Goal: Task Accomplishment & Management: Use online tool/utility

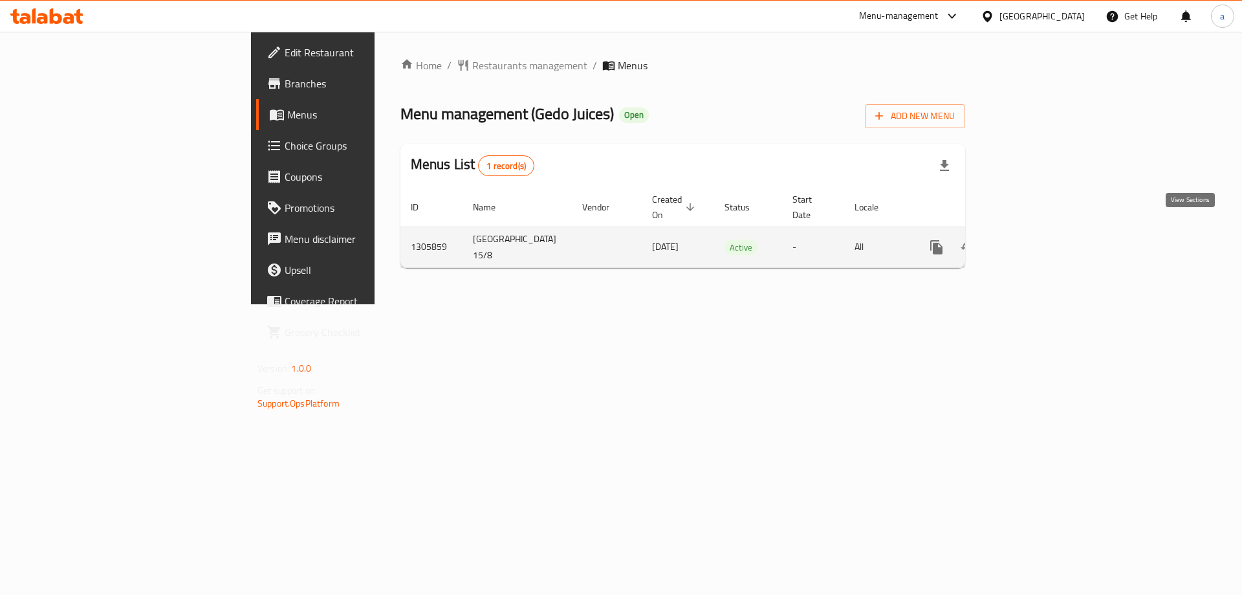
click at [1038, 239] on icon "enhanced table" at bounding box center [1030, 247] width 16 height 16
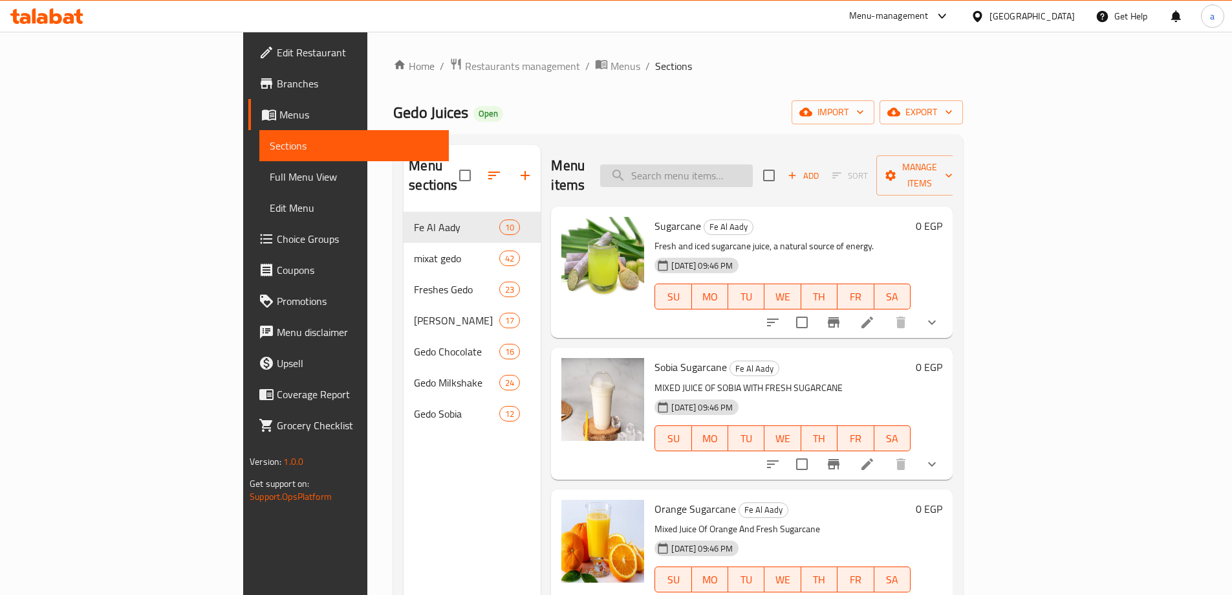
click at [747, 167] on input "search" at bounding box center [676, 175] width 153 height 23
paste input "Lemon Cane"
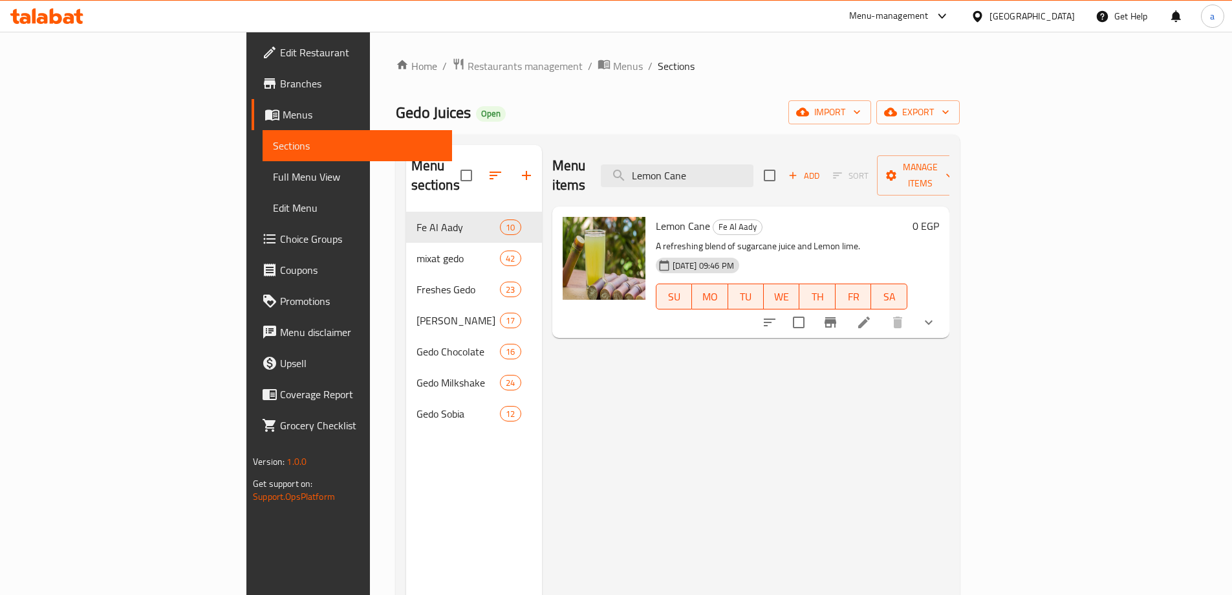
type input "Lemon Cane"
click at [872, 314] on icon at bounding box center [865, 322] width 16 height 16
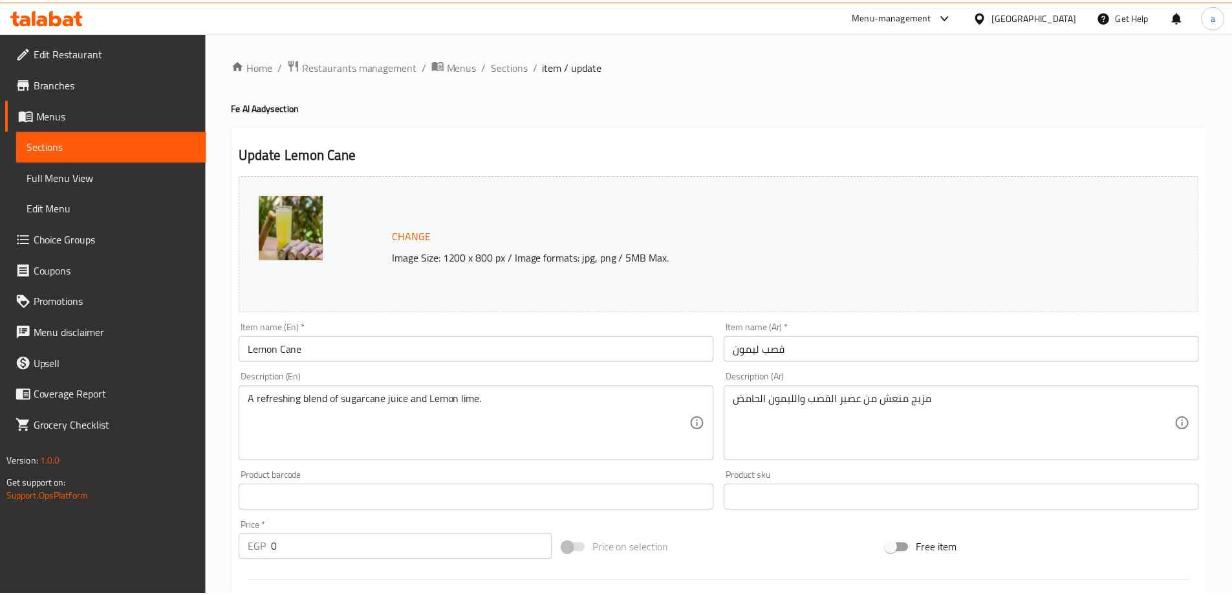
scroll to position [367, 0]
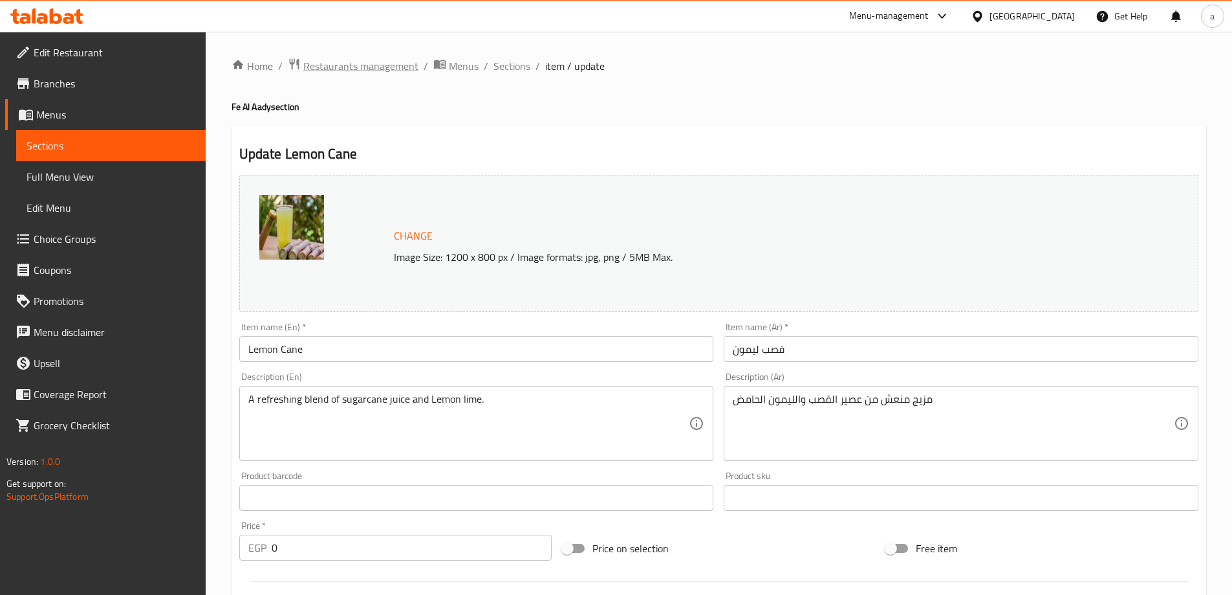
click at [333, 74] on span "Restaurants management" at bounding box center [360, 66] width 115 height 16
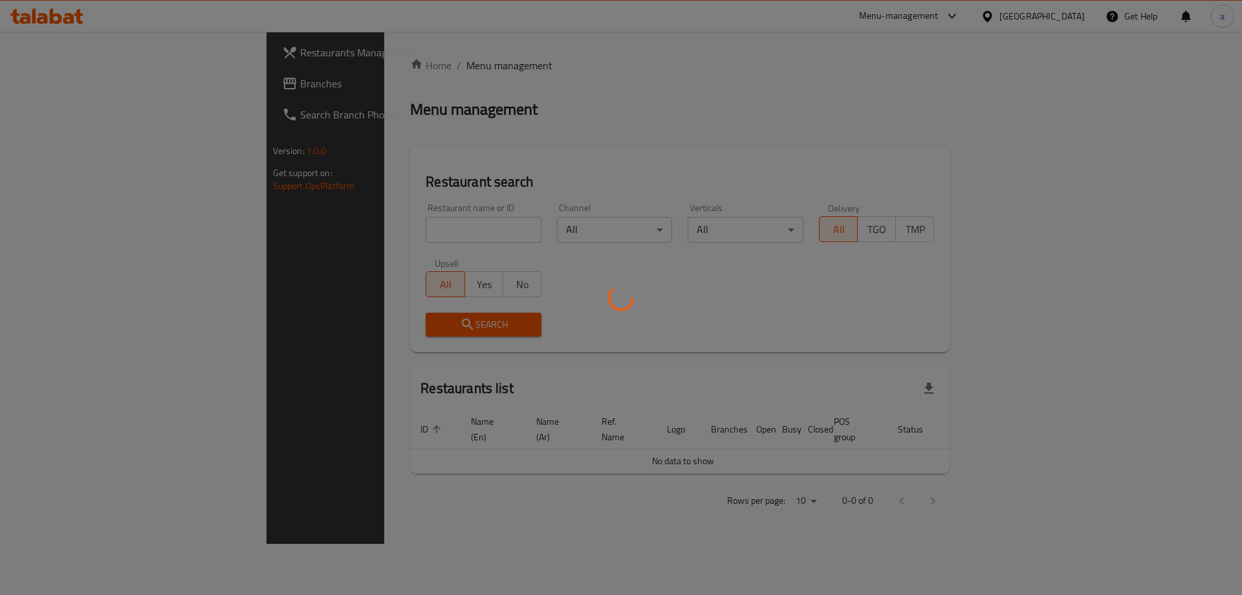
click at [93, 83] on div at bounding box center [621, 297] width 1242 height 595
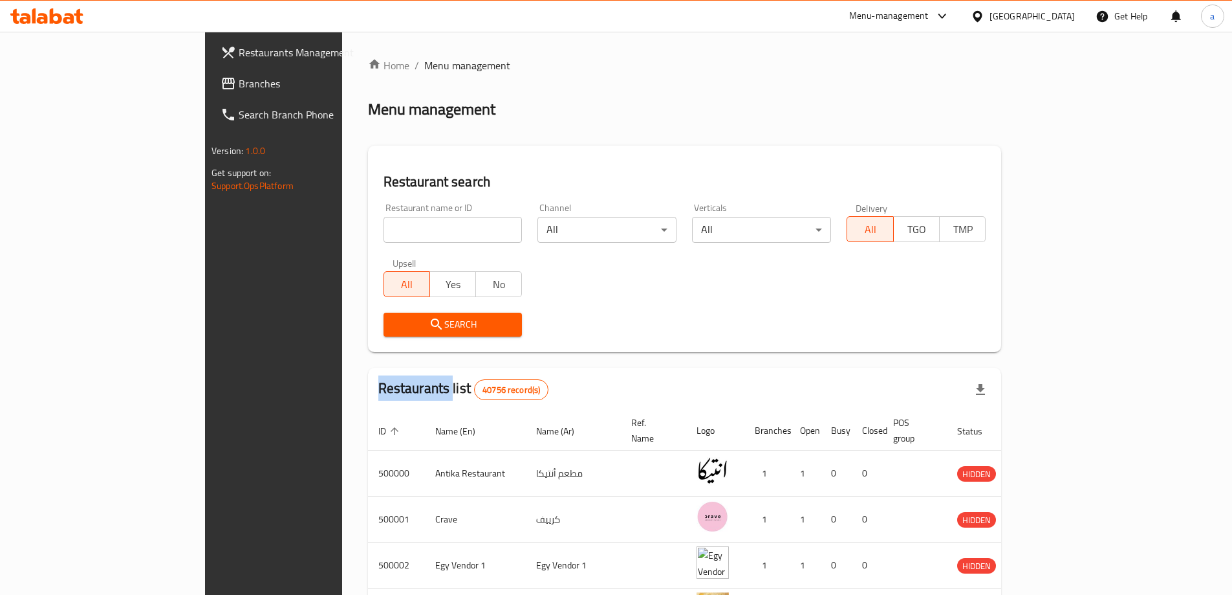
click at [205, 83] on div "Restaurants Management Branches Search Branch Phone Version: 1.0.0 Get support …" at bounding box center [616, 495] width 823 height 927
click at [239, 83] on span "Branches" at bounding box center [320, 84] width 162 height 16
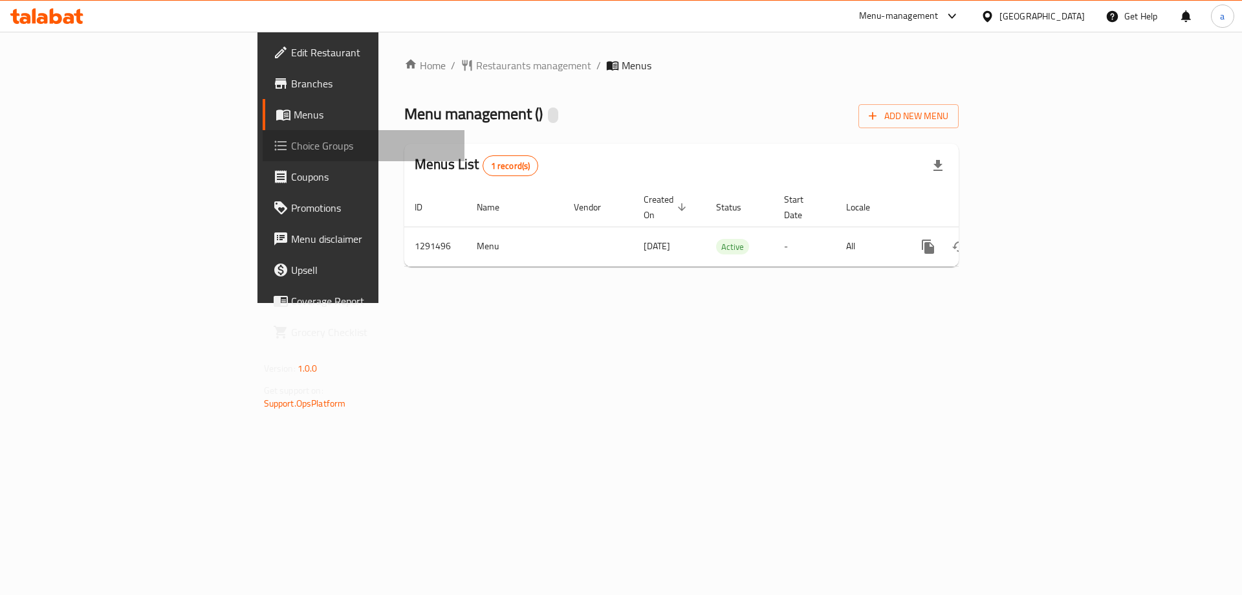
click at [291, 146] on span "Choice Groups" at bounding box center [373, 146] width 164 height 16
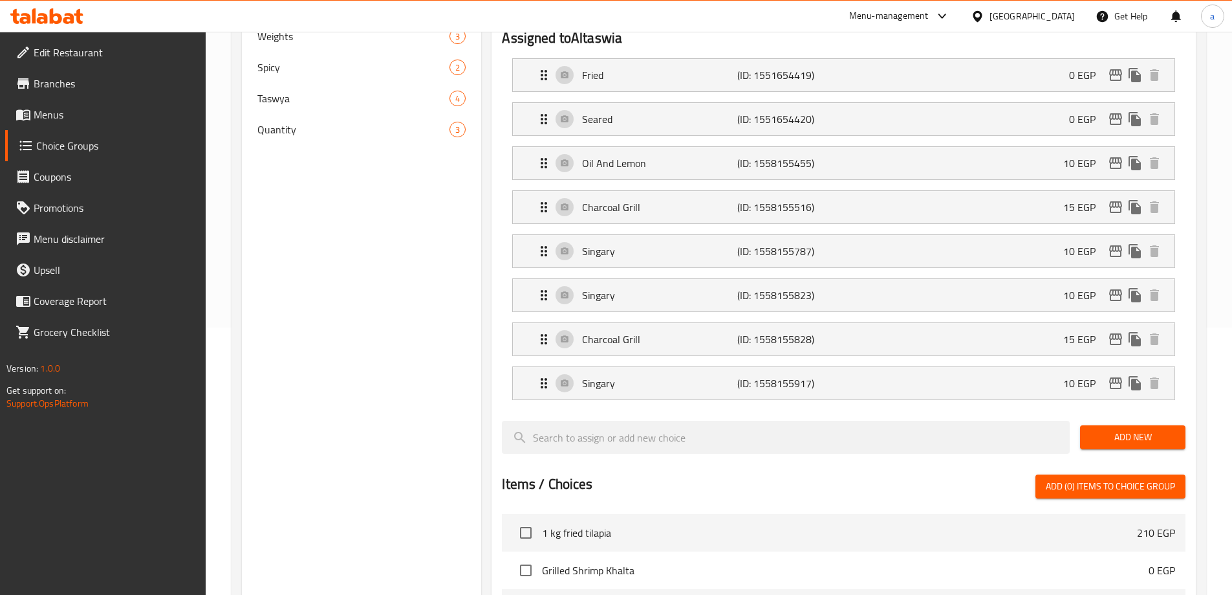
scroll to position [126, 0]
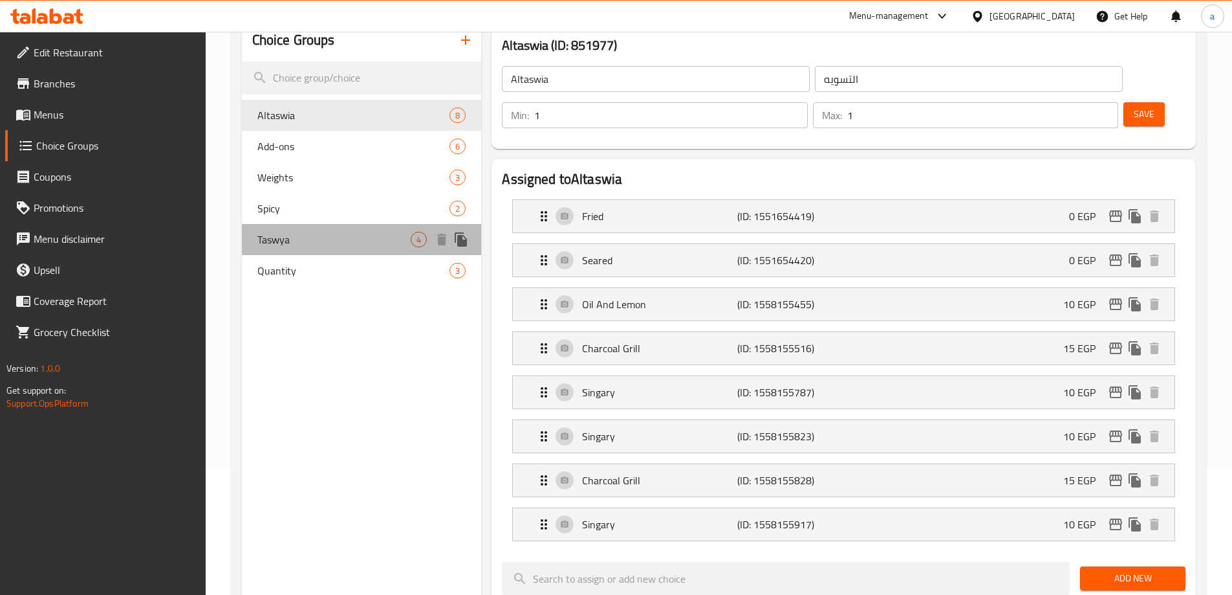
click at [295, 225] on div "Taswya 4" at bounding box center [362, 239] width 240 height 31
type input "Taswya"
type input "التسويه"
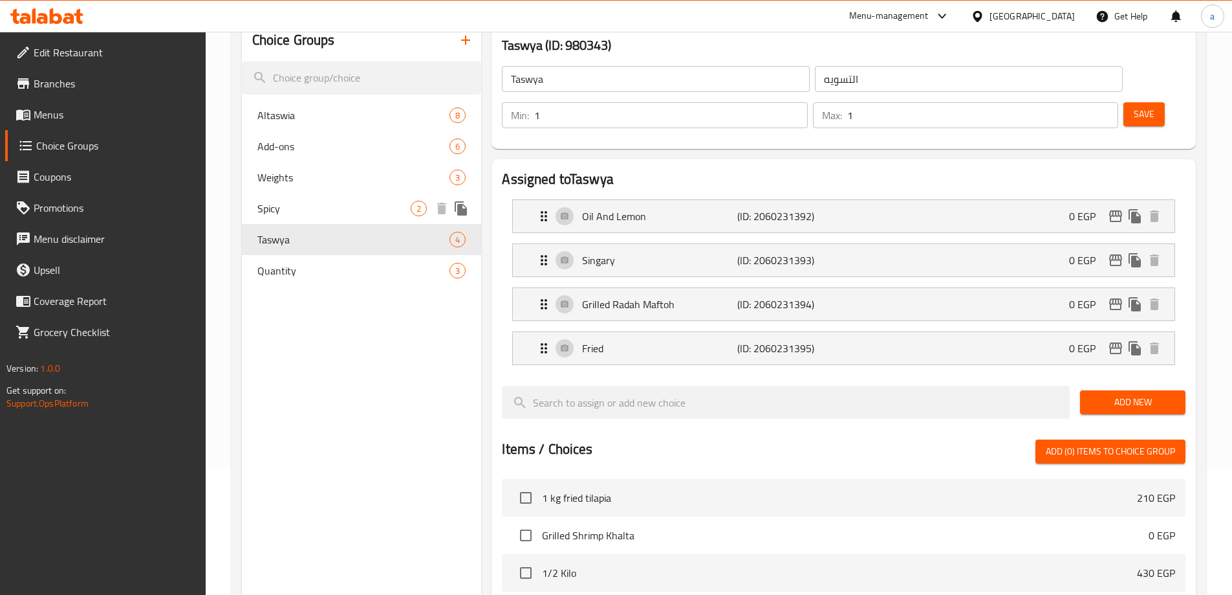
click at [300, 218] on div "Spicy 2" at bounding box center [362, 208] width 240 height 31
type input "Spicy"
type input "اسبايسي"
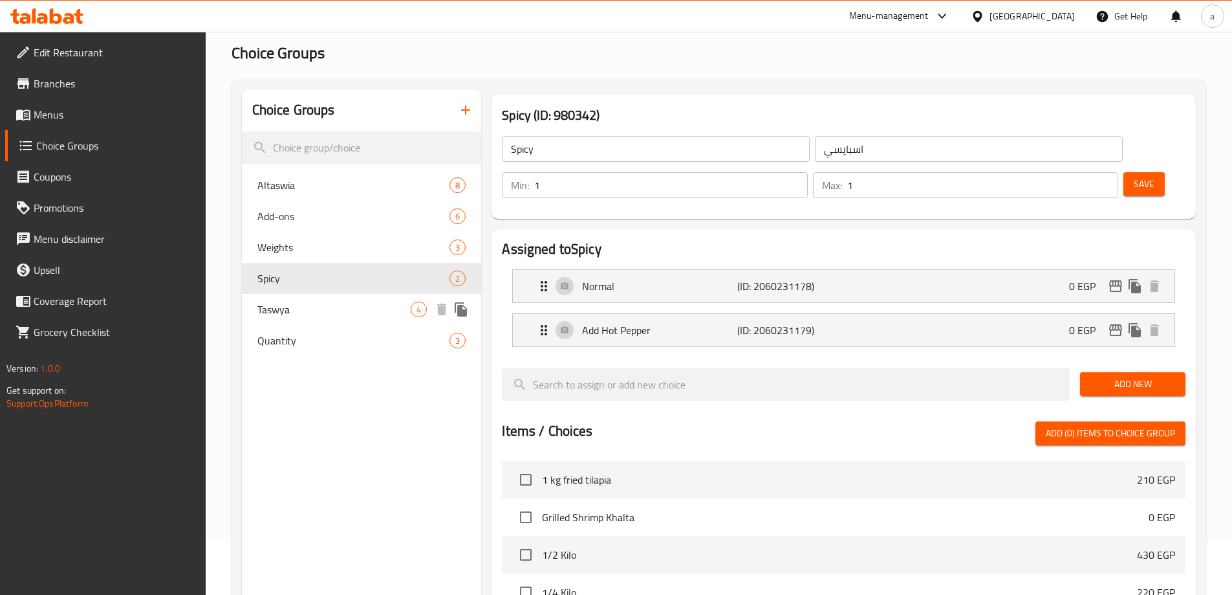
scroll to position [0, 0]
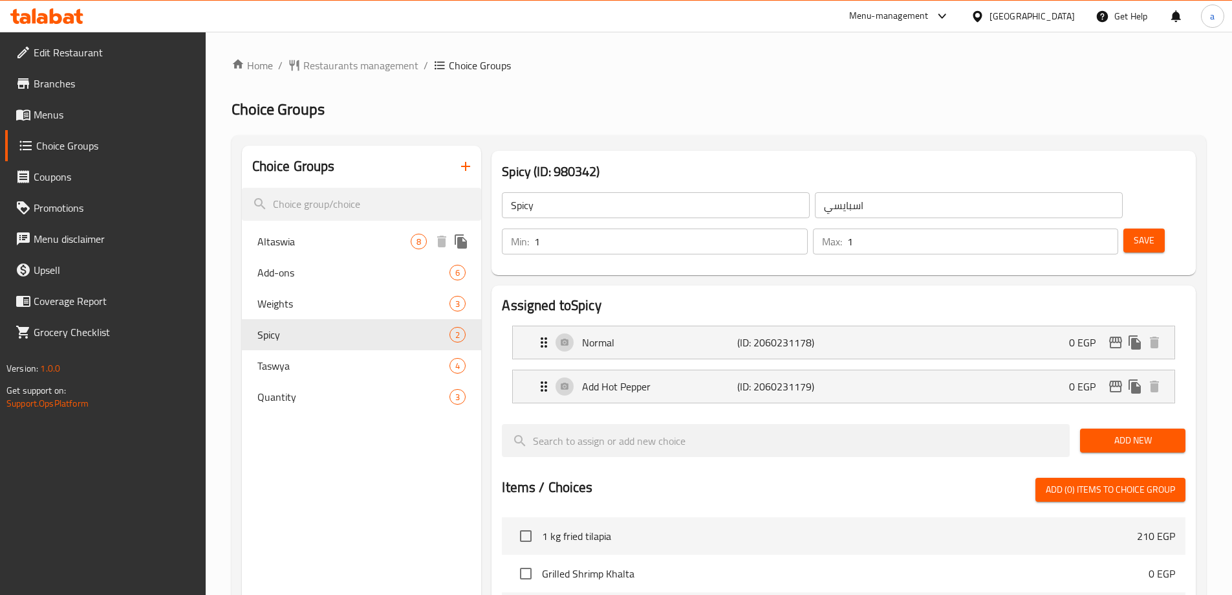
click at [355, 227] on div "Altaswia 8" at bounding box center [362, 241] width 240 height 31
type input "Altaswia"
type input "التسويه"
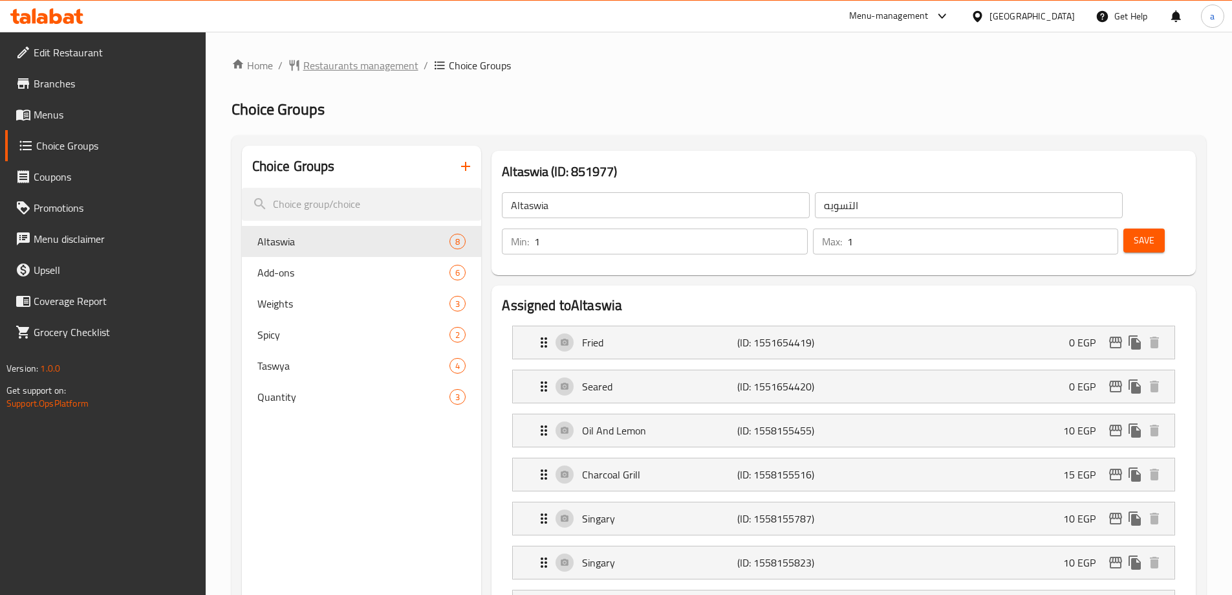
click at [327, 59] on span "Restaurants management" at bounding box center [360, 66] width 115 height 16
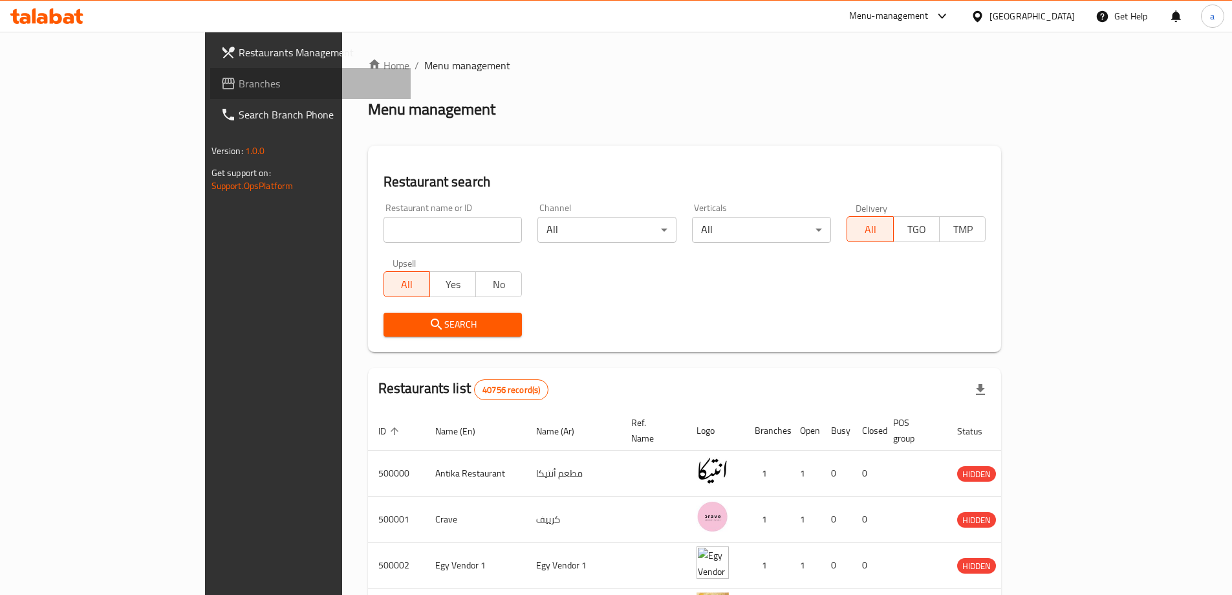
click at [239, 86] on span "Branches" at bounding box center [320, 84] width 162 height 16
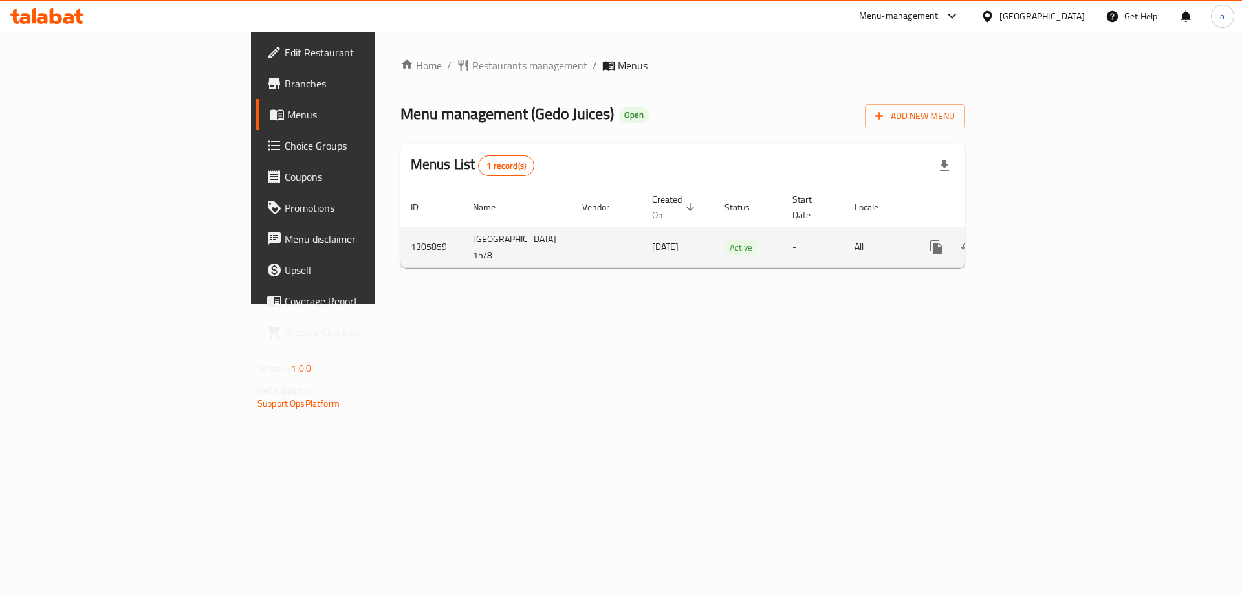
click at [1036, 241] on icon "enhanced table" at bounding box center [1030, 247] width 12 height 12
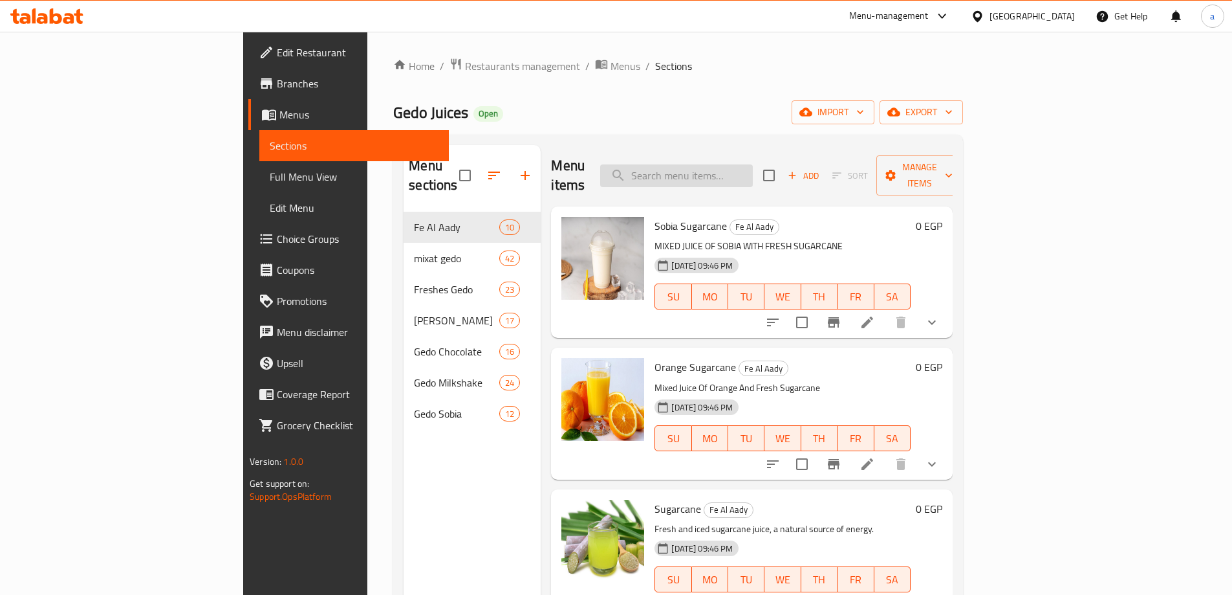
click at [752, 164] on input "search" at bounding box center [676, 175] width 153 height 23
paste input "Doum"
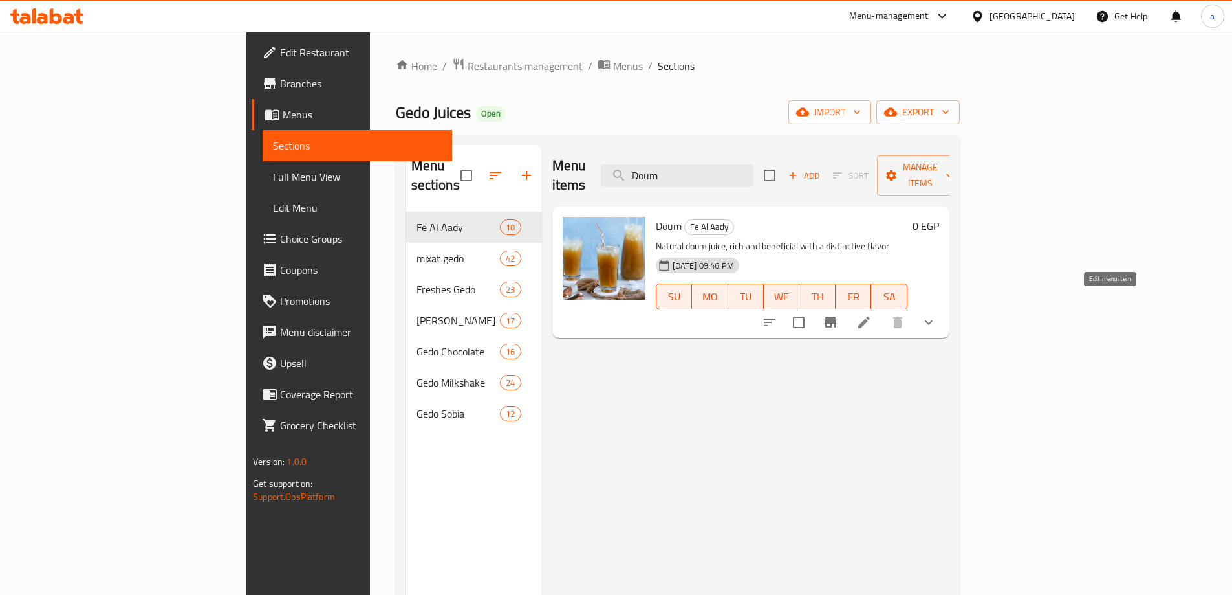
type input "Doum"
click at [870, 316] on icon at bounding box center [865, 322] width 12 height 12
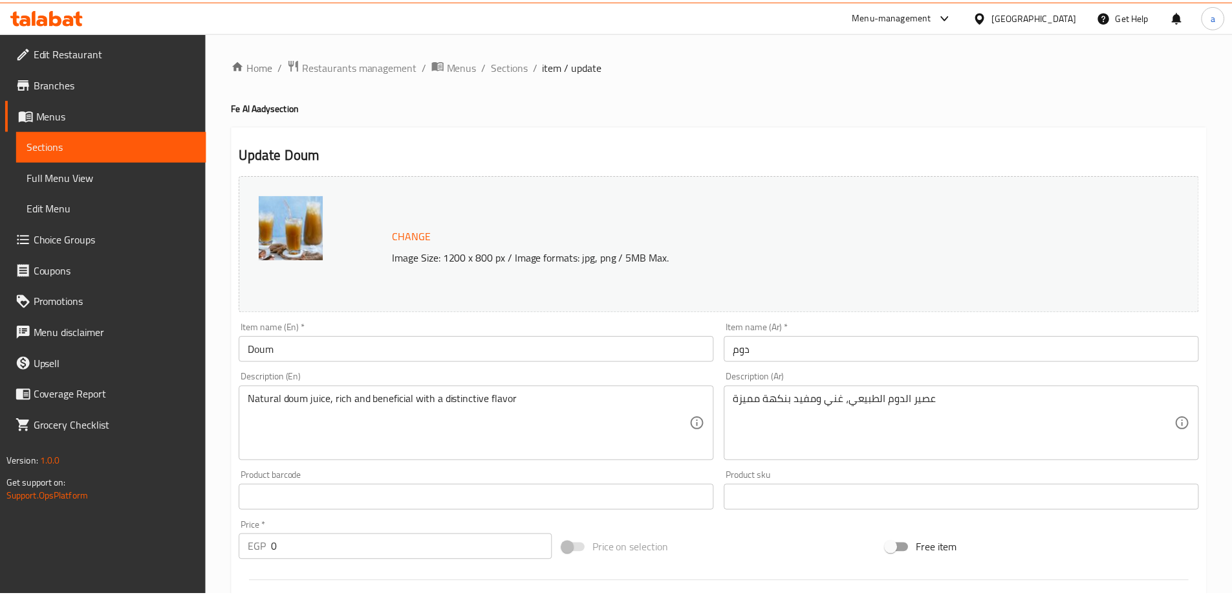
scroll to position [367, 0]
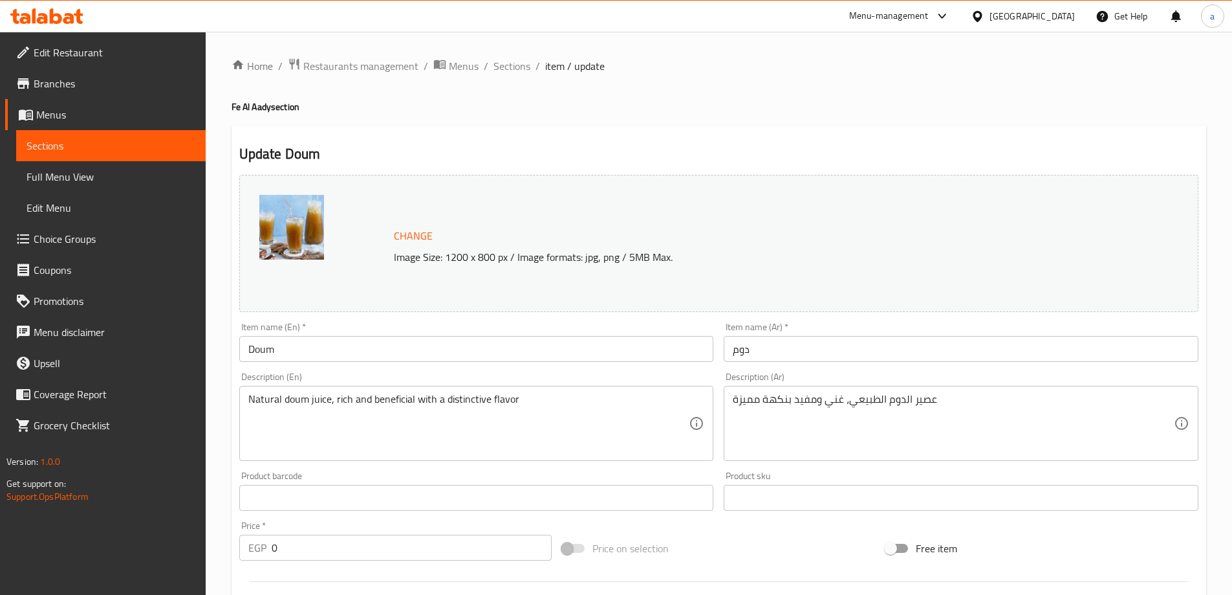
click at [142, 106] on link "Menus" at bounding box center [105, 114] width 201 height 31
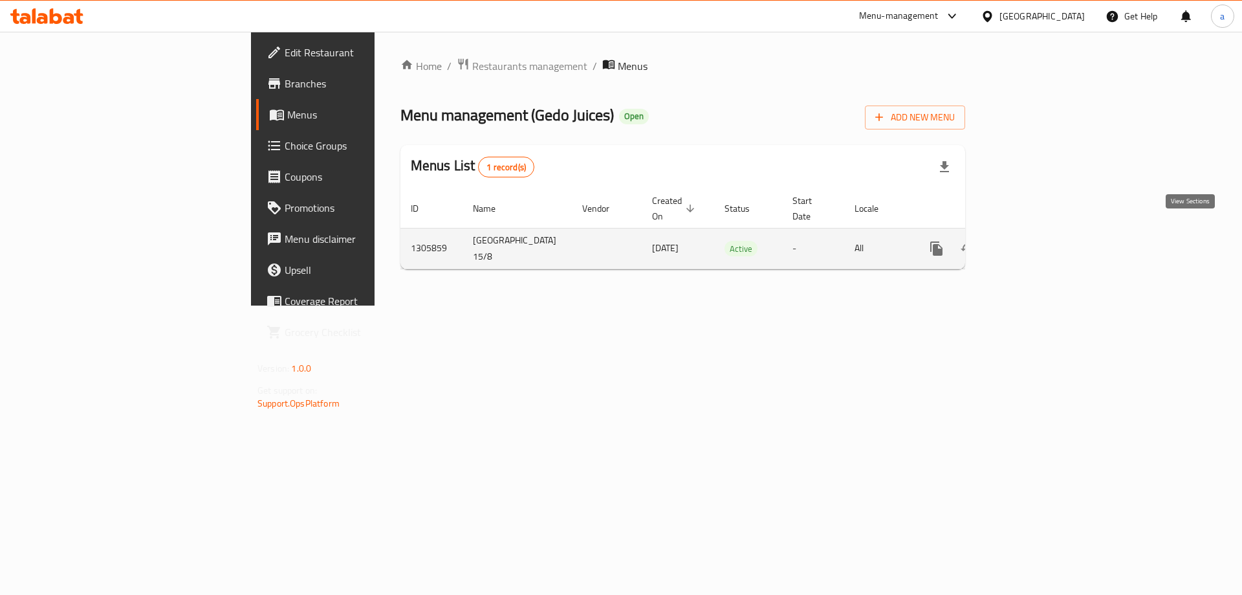
click at [1038, 241] on icon "enhanced table" at bounding box center [1030, 249] width 16 height 16
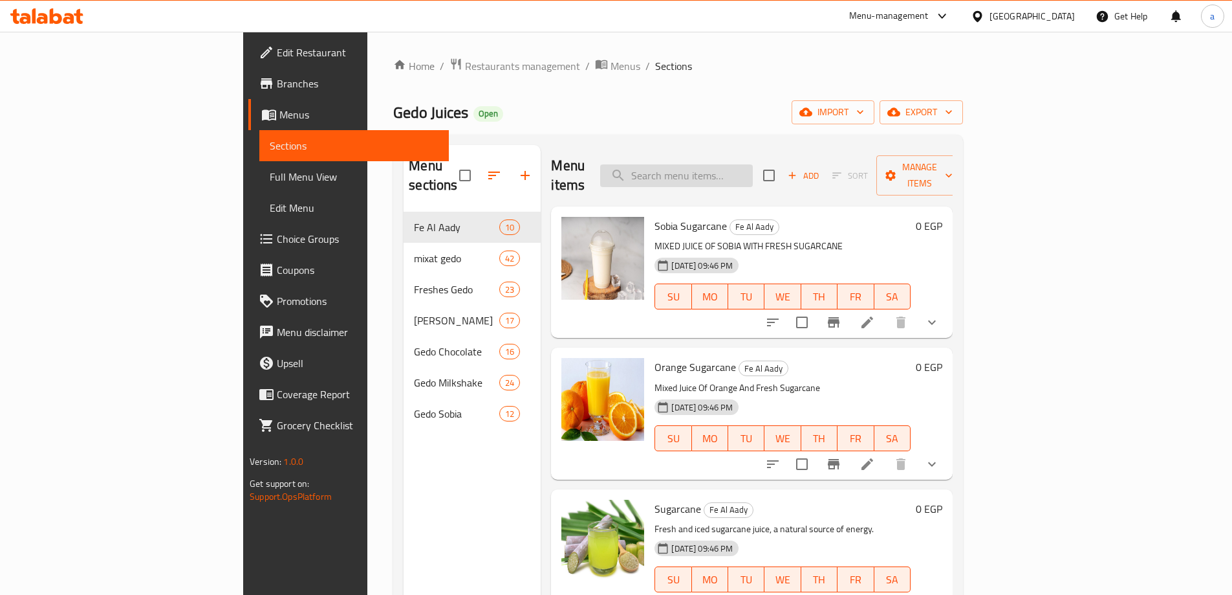
click at [745, 164] on input "search" at bounding box center [676, 175] width 153 height 23
paste input "Strawberry Banana mix"
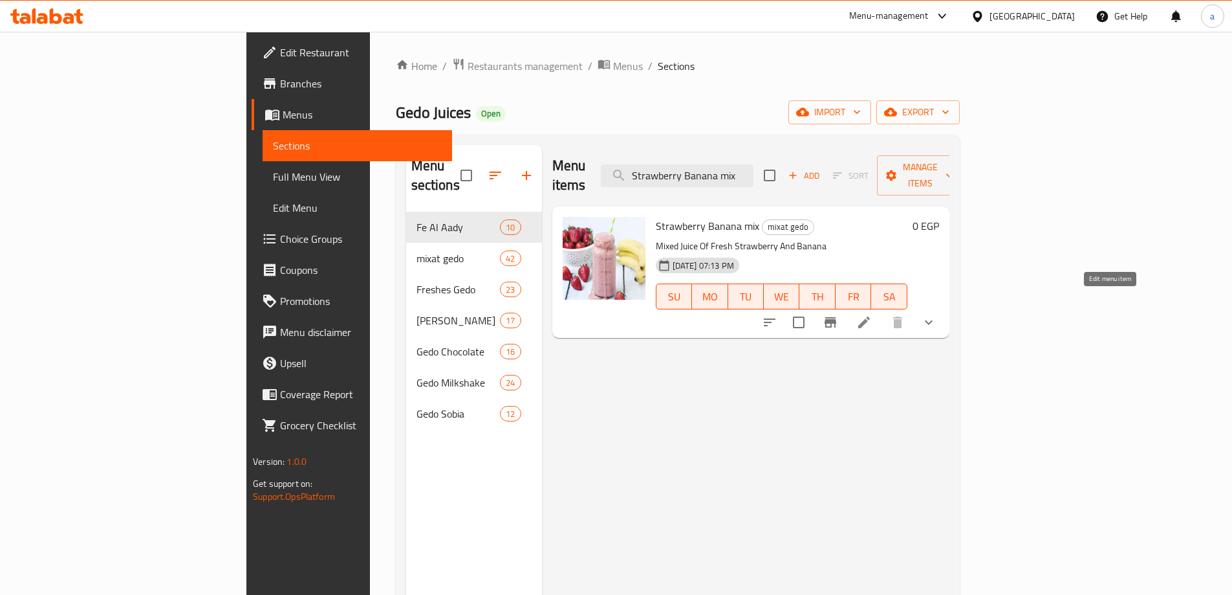
type input "Strawberry Banana mix"
click at [872, 314] on icon at bounding box center [865, 322] width 16 height 16
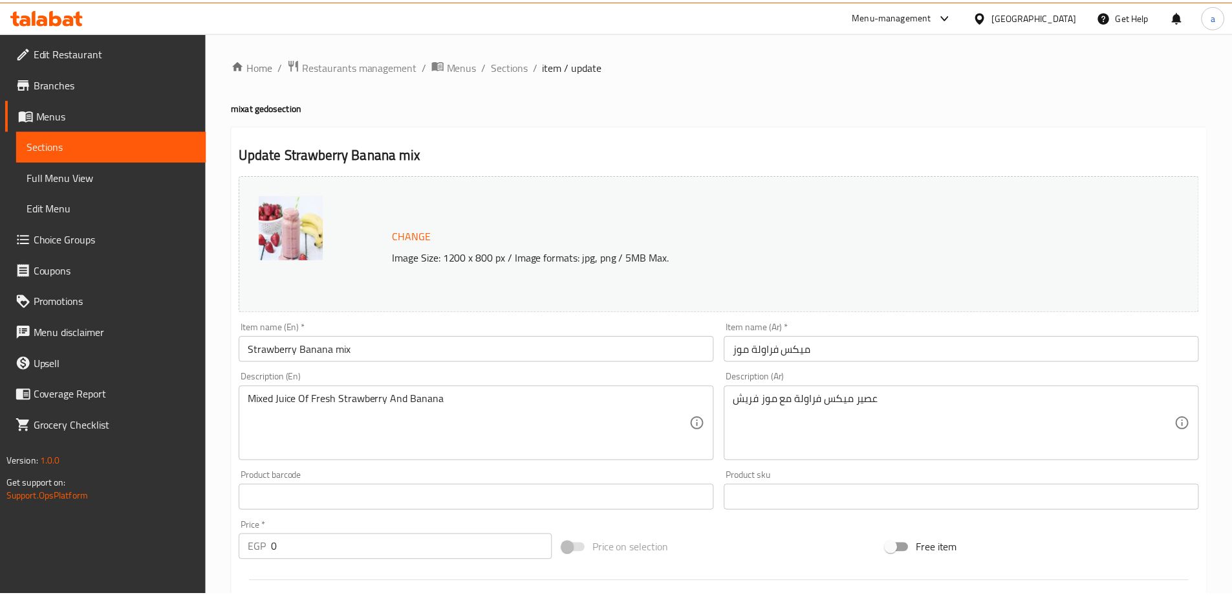
scroll to position [367, 0]
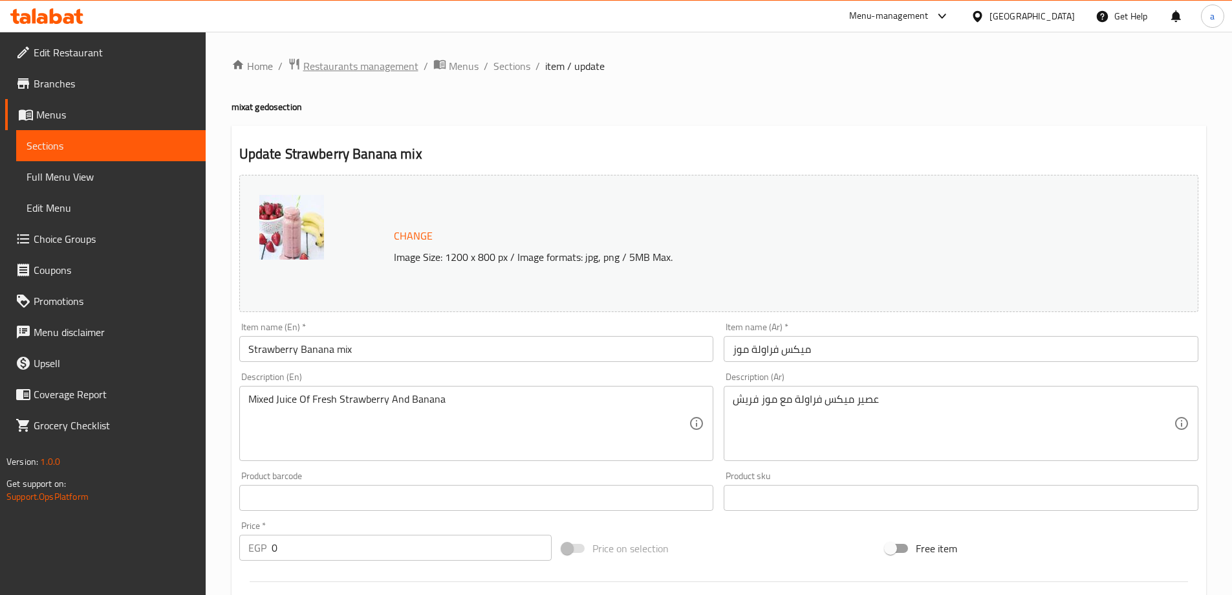
click at [325, 63] on span "Restaurants management" at bounding box center [360, 66] width 115 height 16
click at [77, 102] on link "Menus" at bounding box center [105, 114] width 201 height 31
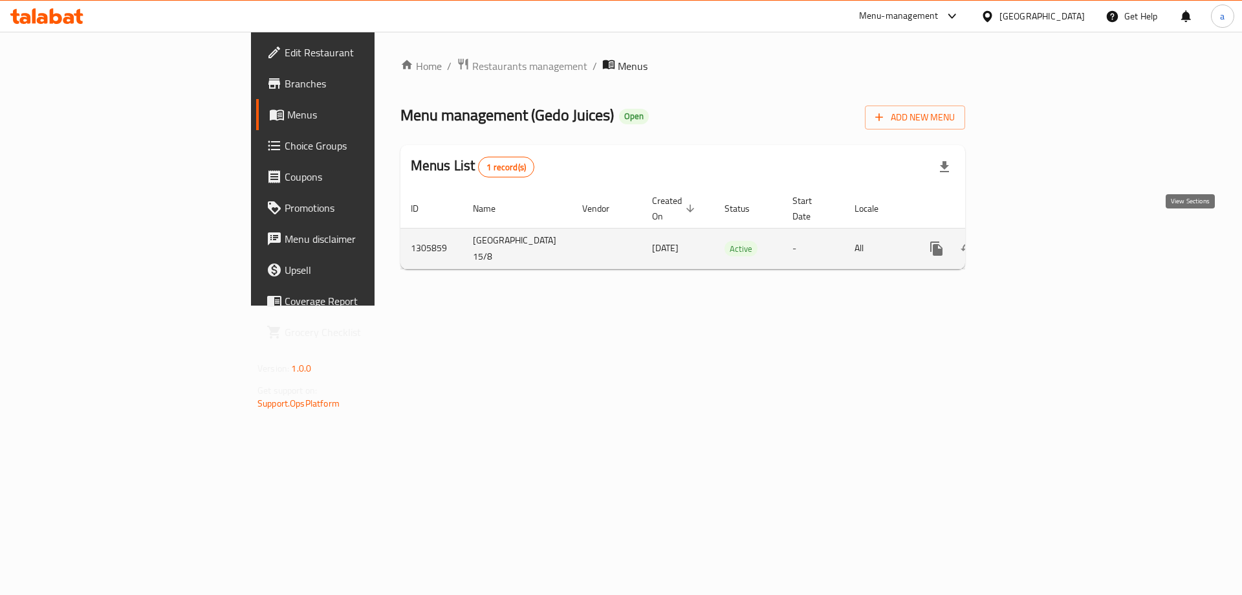
click at [1046, 239] on link "enhanced table" at bounding box center [1029, 248] width 31 height 31
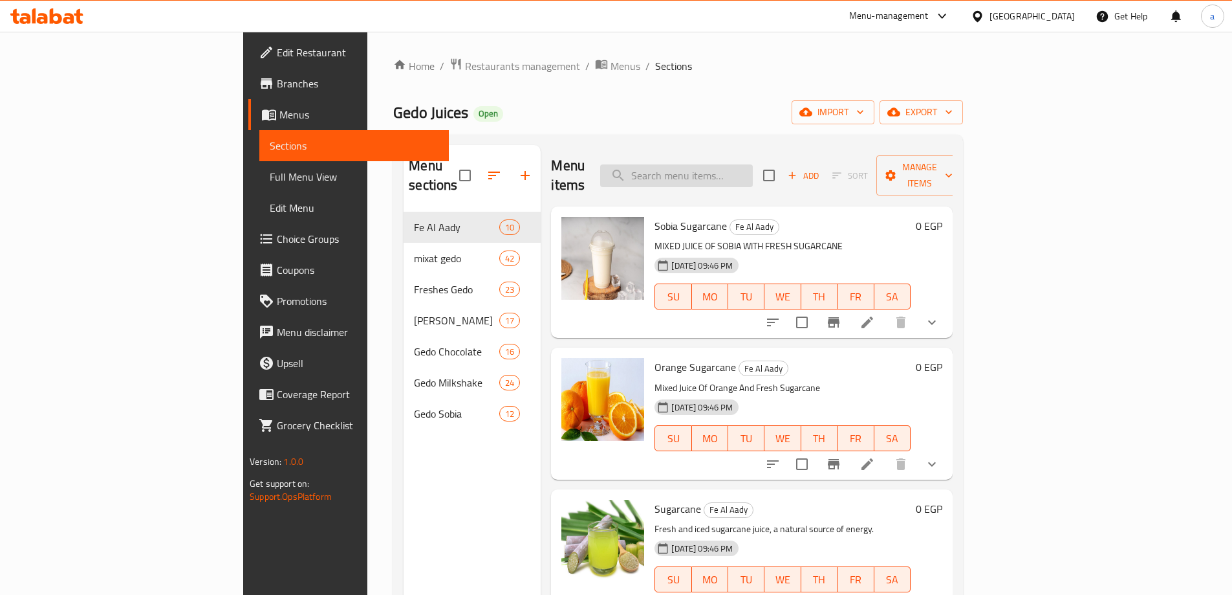
click at [737, 164] on input "search" at bounding box center [676, 175] width 153 height 23
paste input "Dates and Bananas mix"
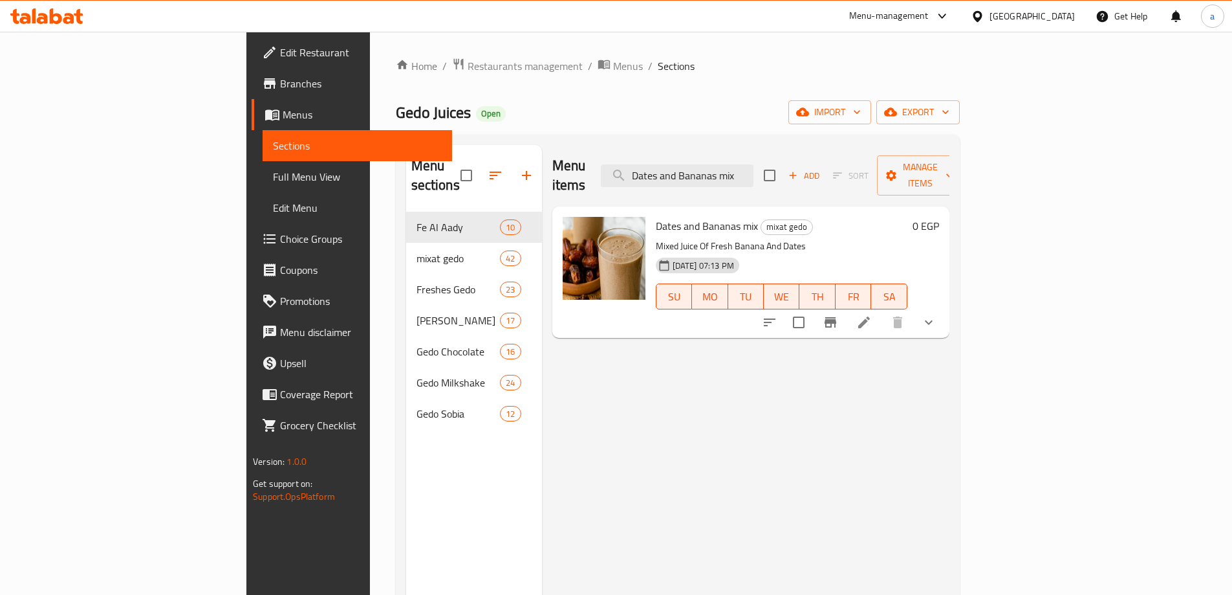
type input "Dates and Bananas mix"
click at [872, 314] on icon at bounding box center [865, 322] width 16 height 16
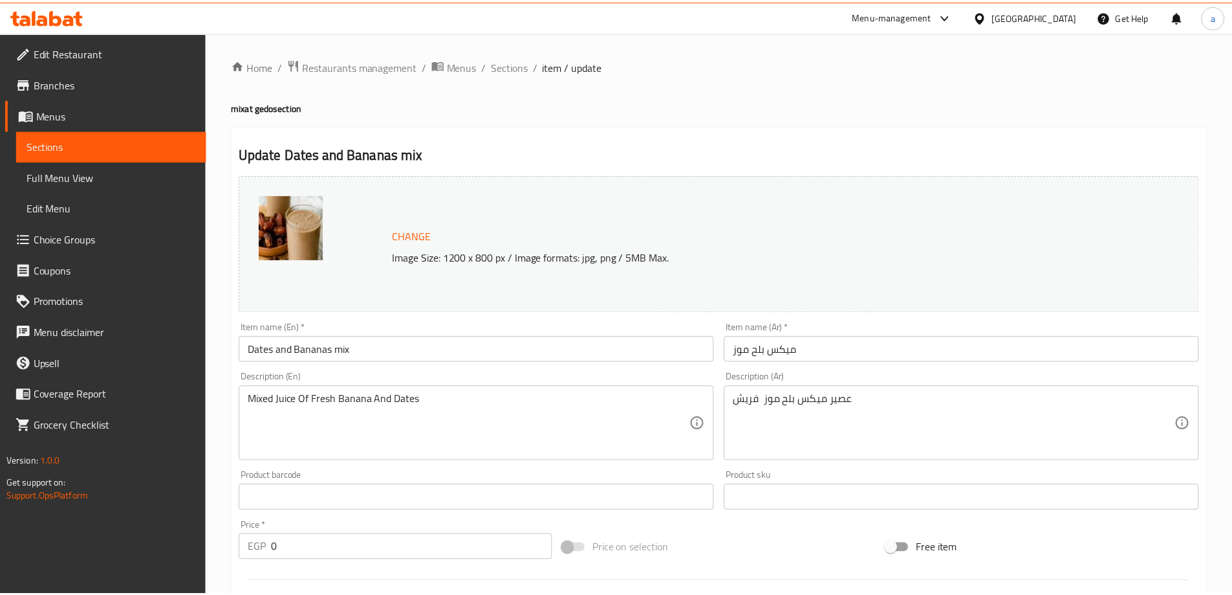
scroll to position [367, 0]
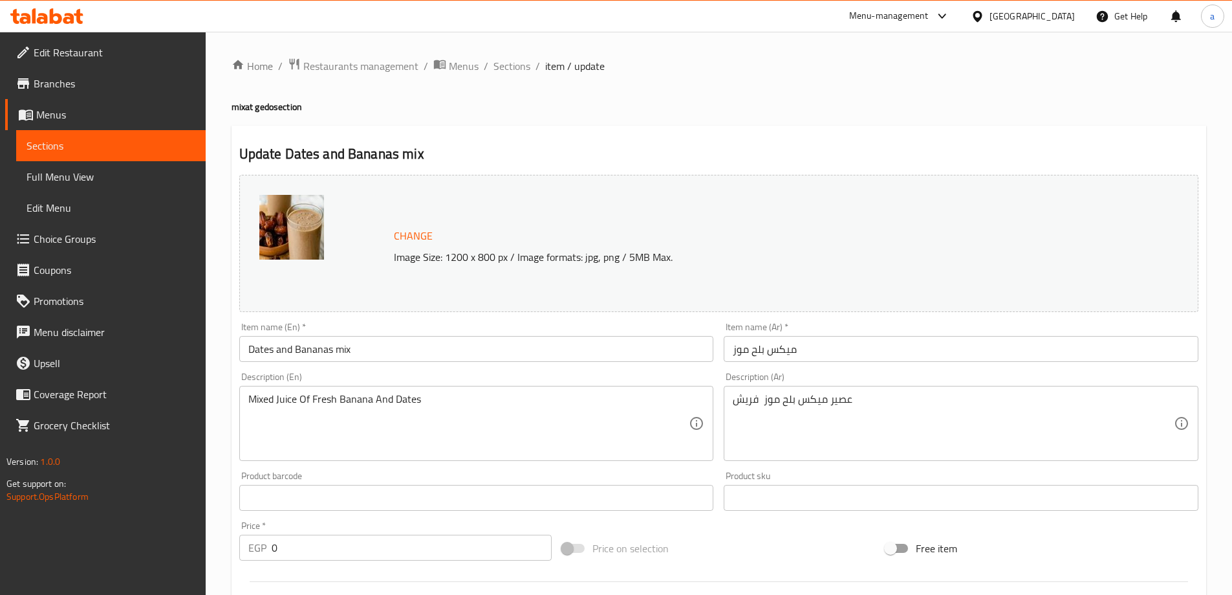
click at [100, 113] on span "Menus" at bounding box center [115, 115] width 159 height 16
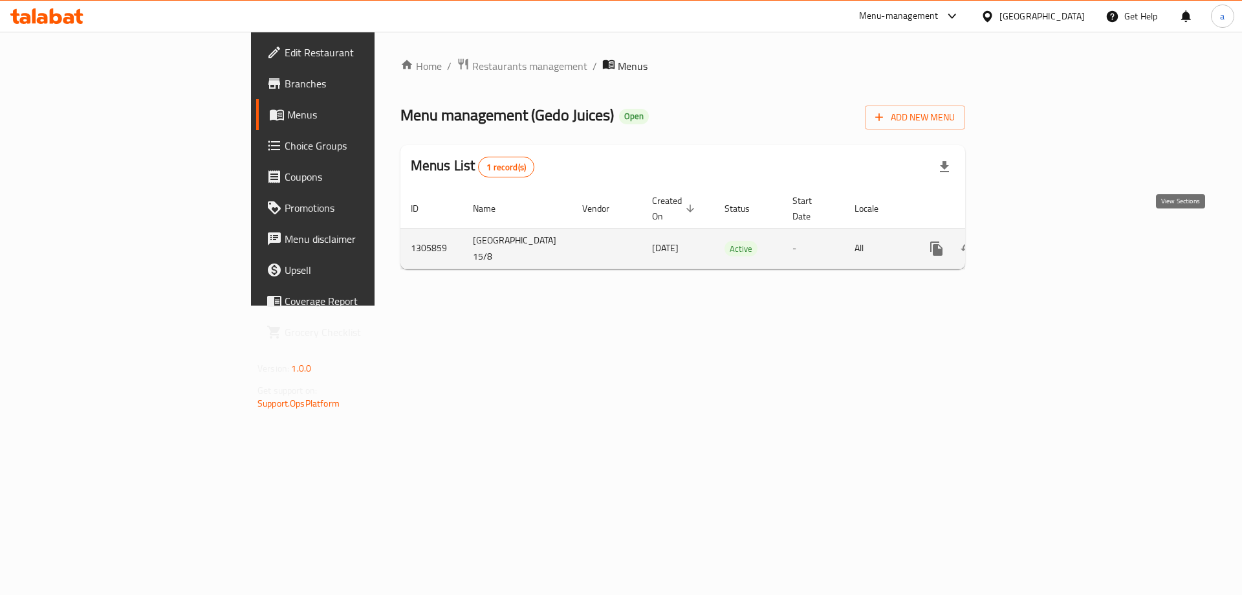
click at [1038, 241] on icon "enhanced table" at bounding box center [1030, 249] width 16 height 16
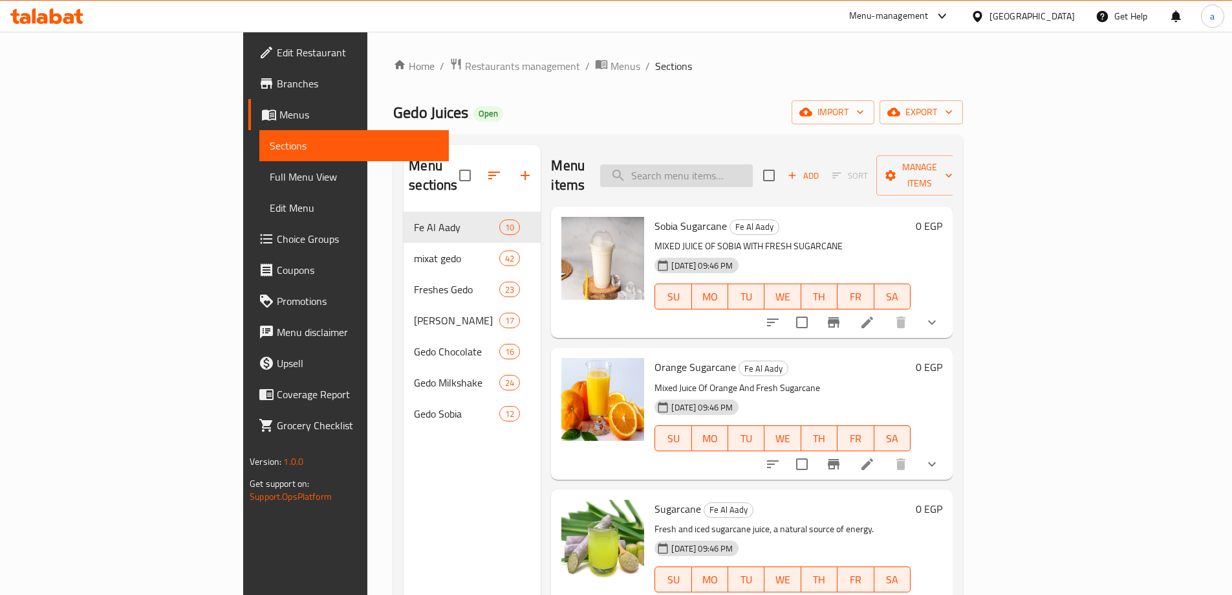
click at [753, 174] on input "search" at bounding box center [676, 175] width 153 height 23
paste input "Guava banana mix"
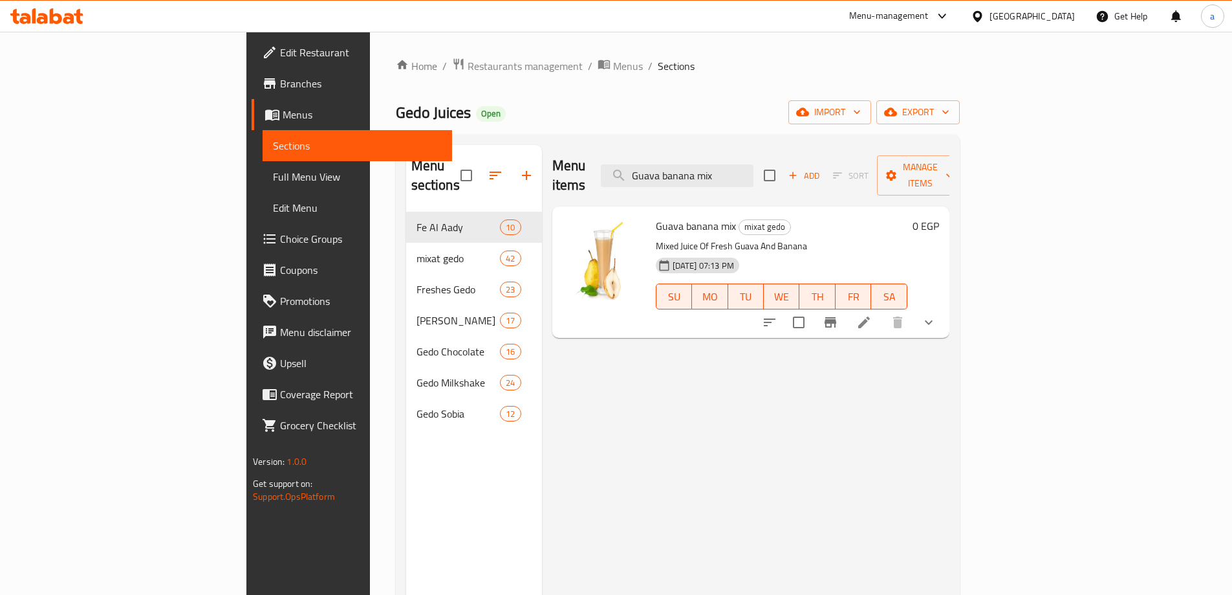
type input "Guava banana mix"
click at [870, 316] on icon at bounding box center [865, 322] width 12 height 12
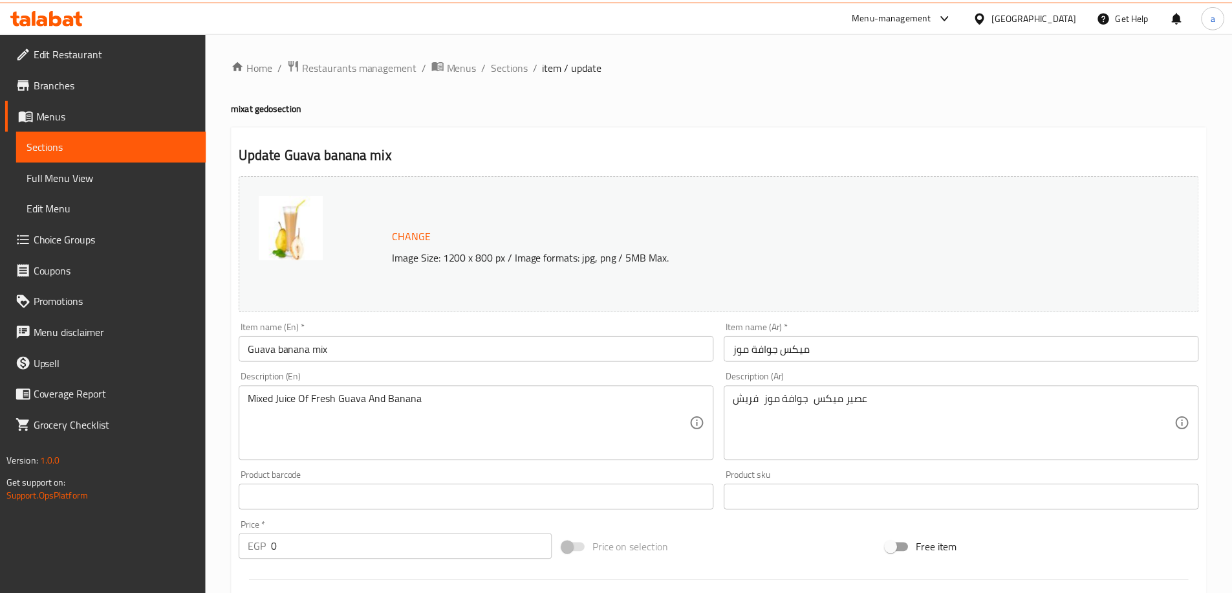
scroll to position [367, 0]
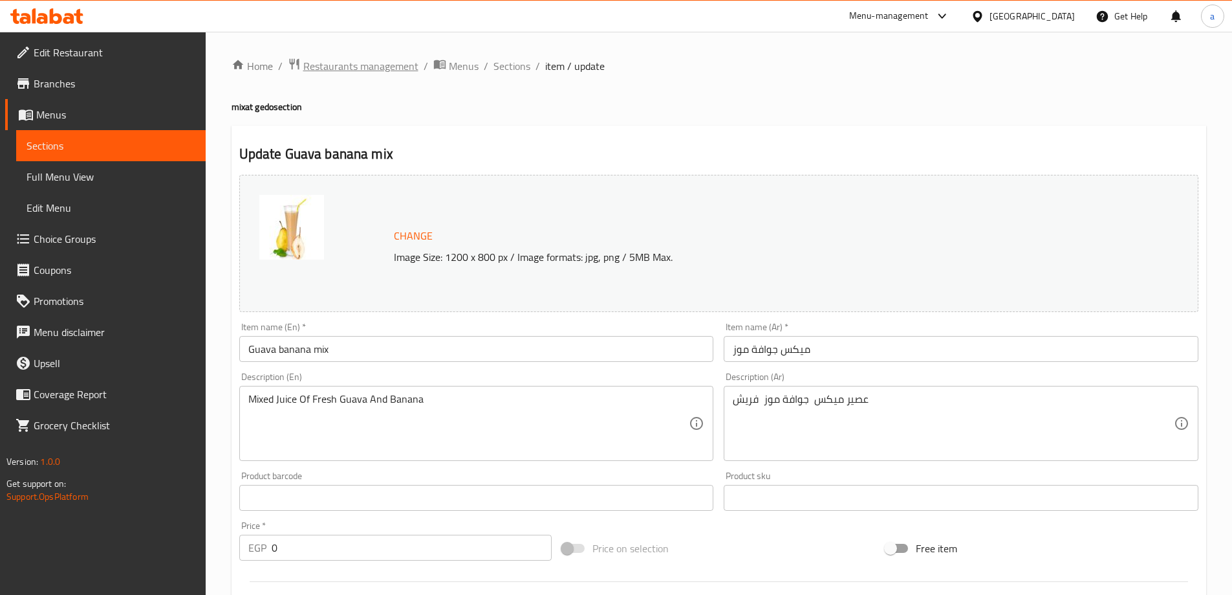
click at [336, 58] on span "Restaurants management" at bounding box center [360, 66] width 115 height 16
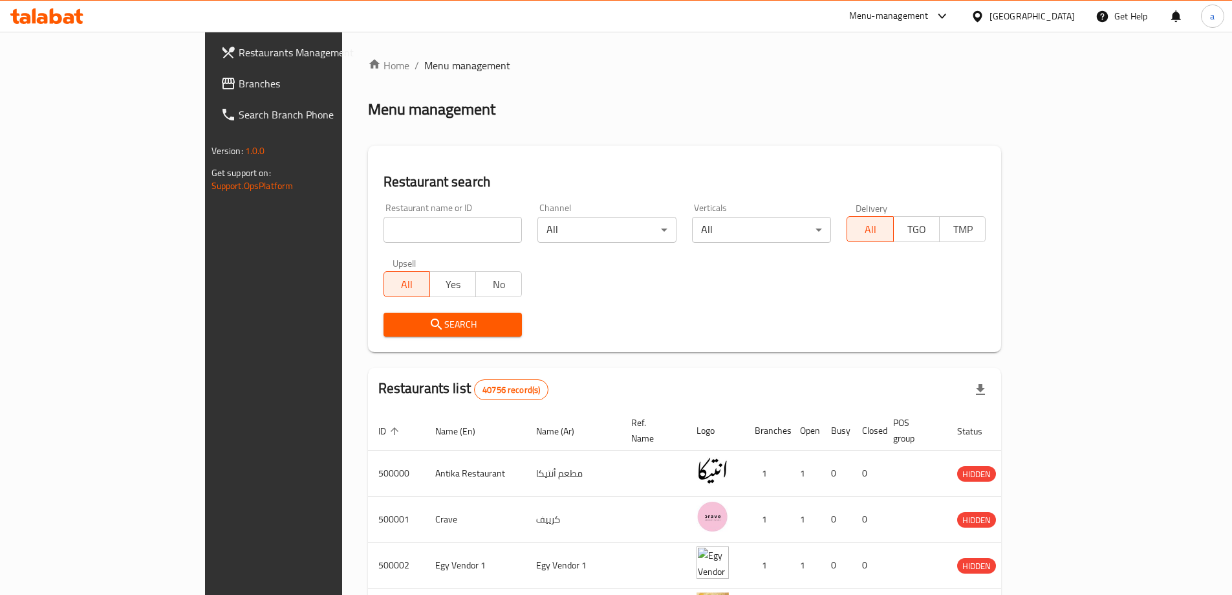
click at [210, 93] on link "Branches" at bounding box center [310, 83] width 201 height 31
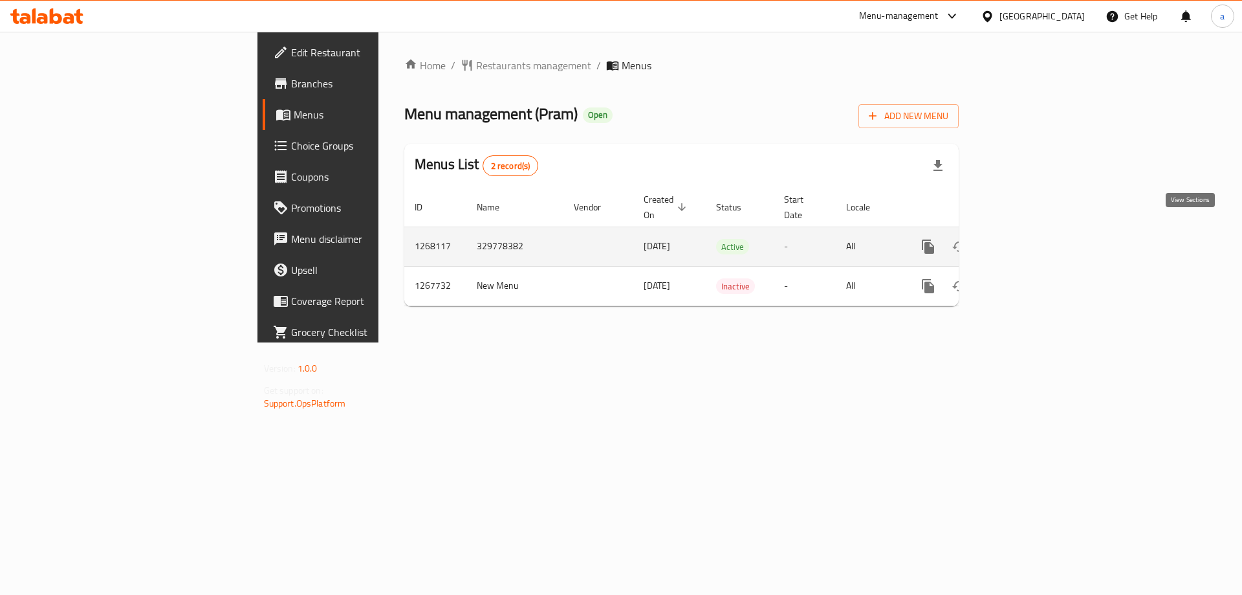
click at [1029, 239] on icon "enhanced table" at bounding box center [1022, 247] width 16 height 16
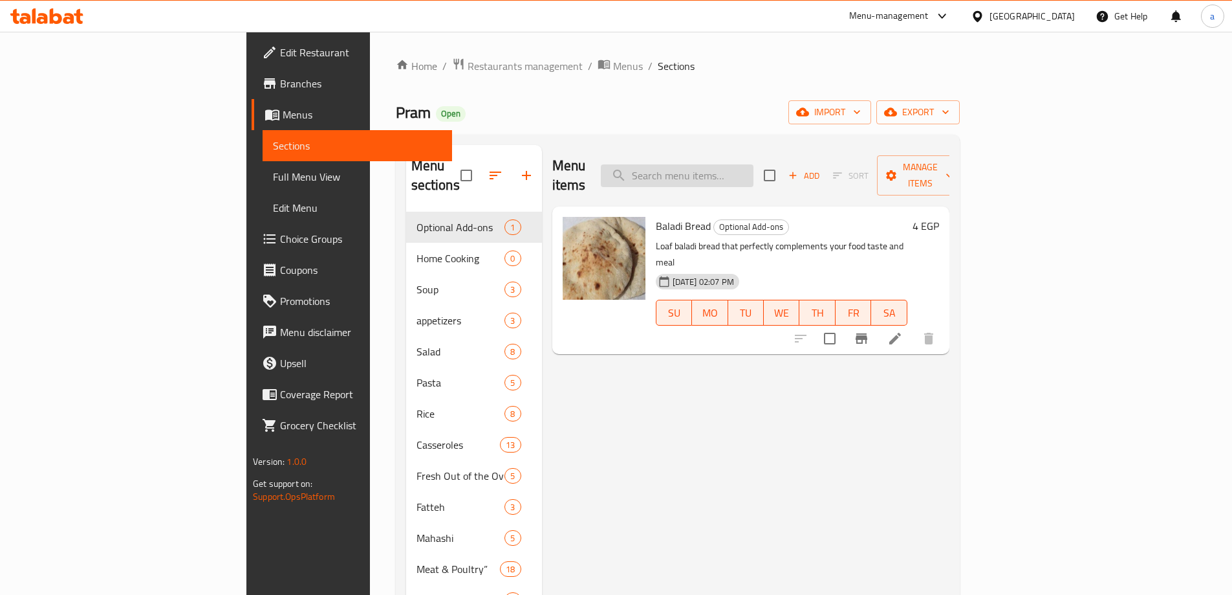
click at [736, 175] on input "search" at bounding box center [677, 175] width 153 height 23
paste input "Pasta In Tomato Sauce"
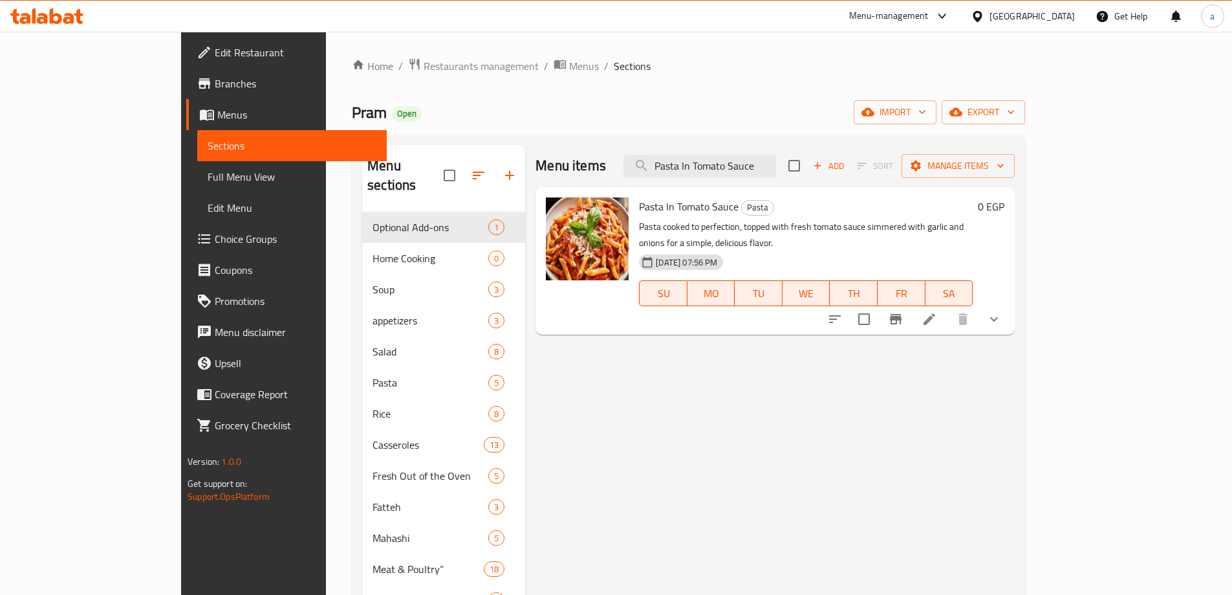
type input "Pasta In Tomato Sauce"
click at [936, 313] on icon at bounding box center [930, 319] width 12 height 12
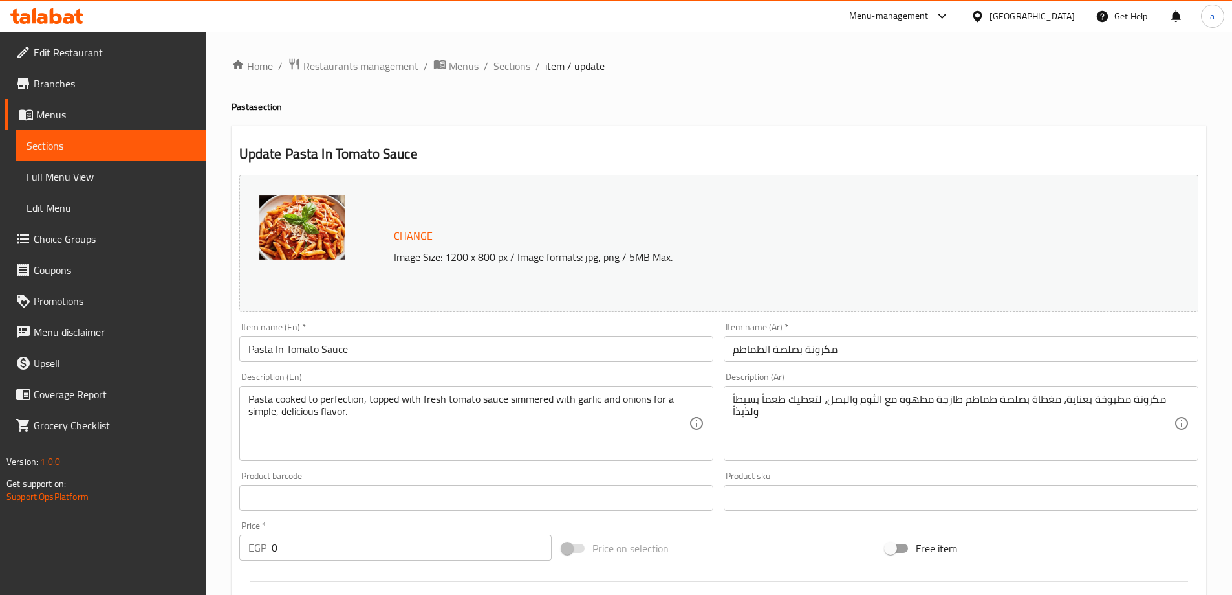
click at [135, 115] on span "Menus" at bounding box center [115, 115] width 159 height 16
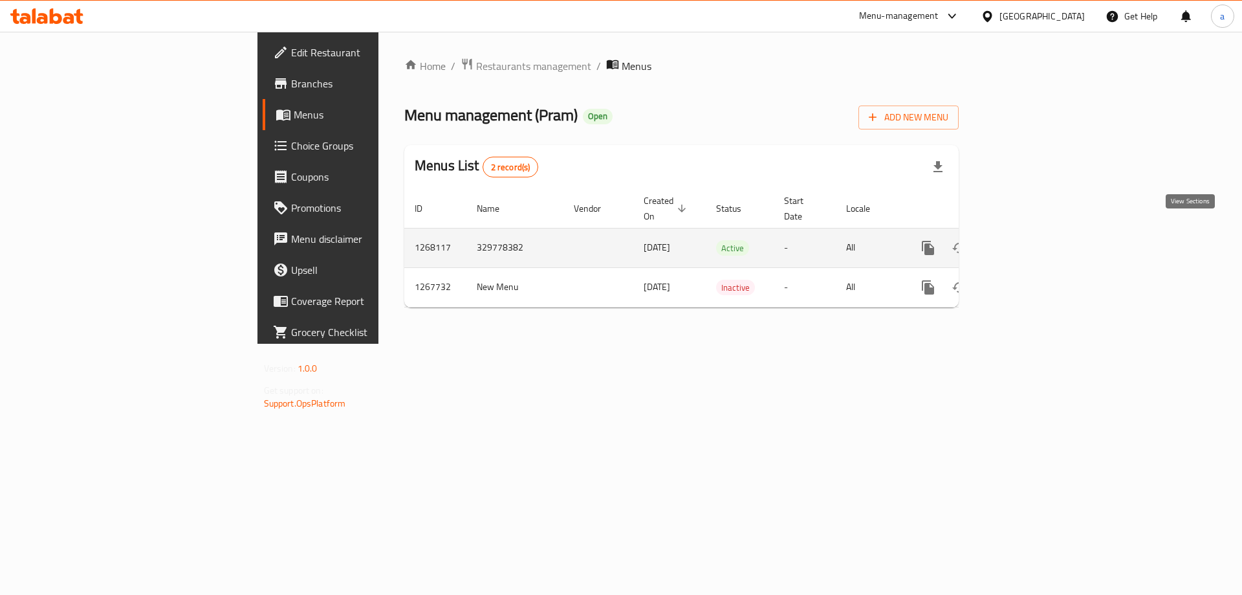
click at [1029, 240] on icon "enhanced table" at bounding box center [1022, 248] width 16 height 16
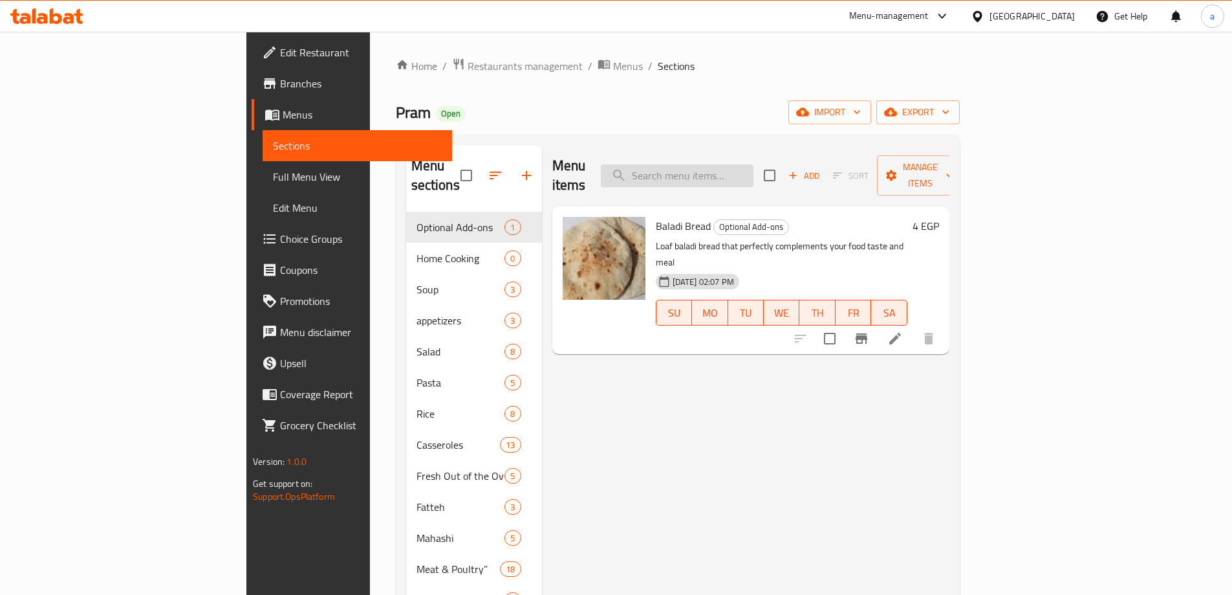
click at [735, 173] on input "search" at bounding box center [677, 175] width 153 height 23
paste input "Plum Pomegranate mix"
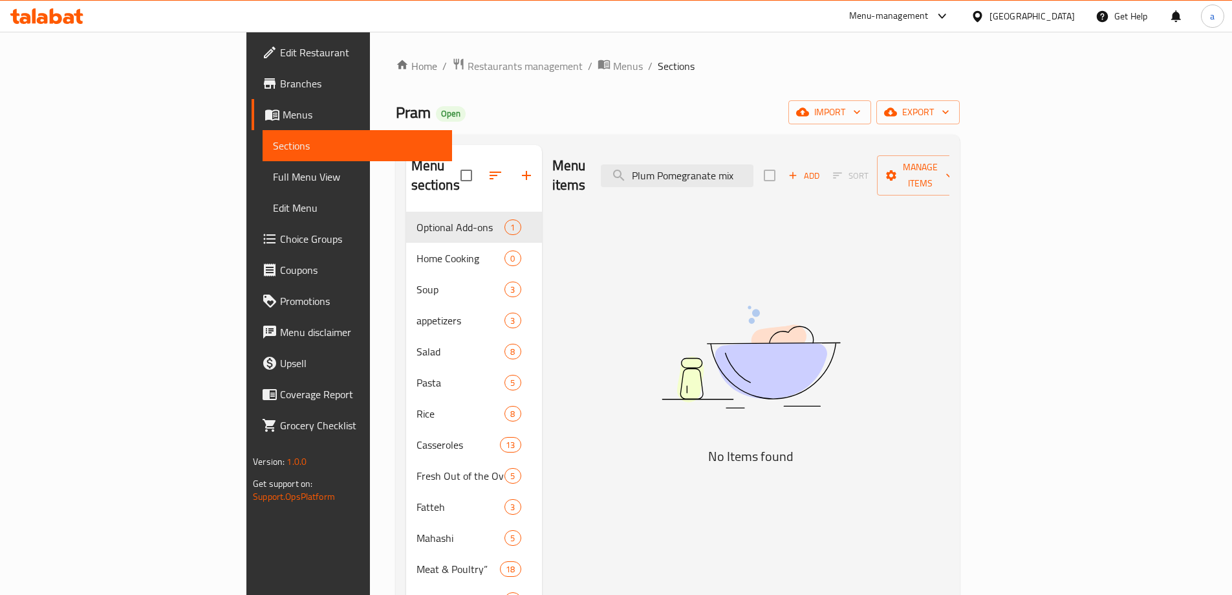
type input "Plum Pomegranate mix"
click at [468, 67] on span "Restaurants management" at bounding box center [525, 66] width 115 height 16
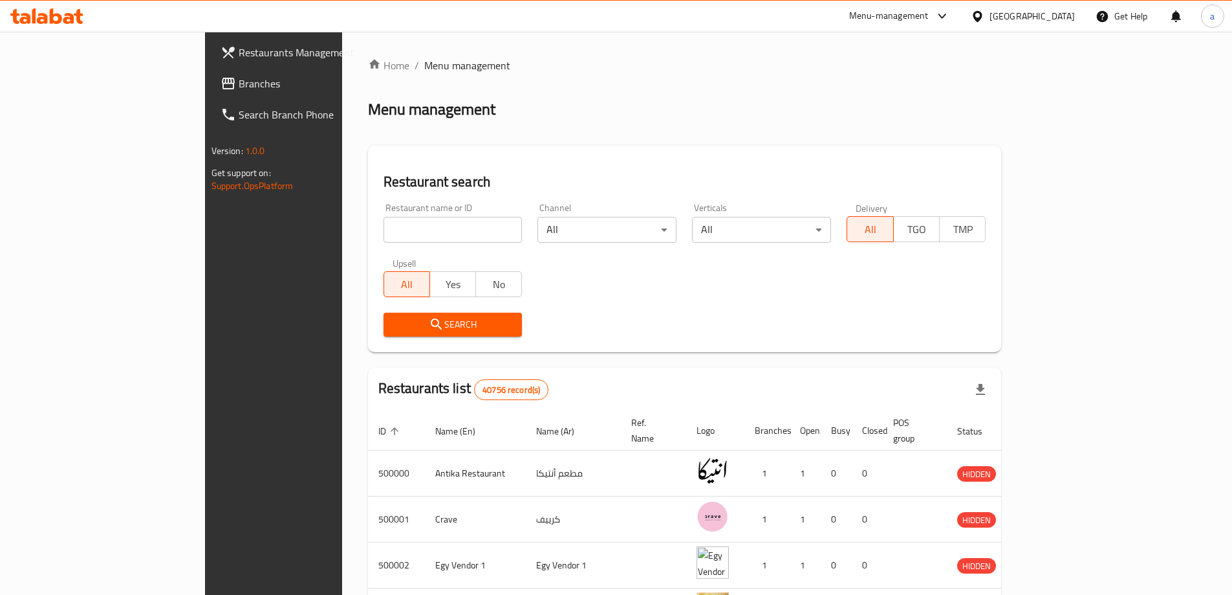
drag, startPoint x: 118, startPoint y: 80, endPoint x: 368, endPoint y: 238, distance: 296.0
click at [239, 82] on span "Branches" at bounding box center [320, 84] width 162 height 16
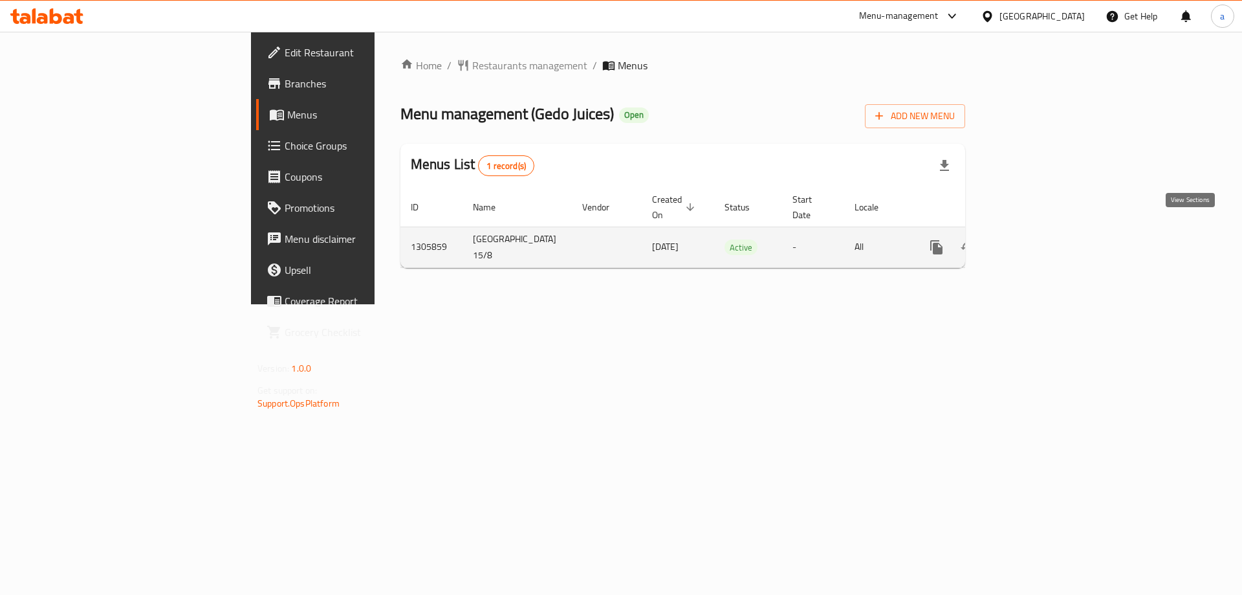
click at [1038, 239] on icon "enhanced table" at bounding box center [1030, 247] width 16 height 16
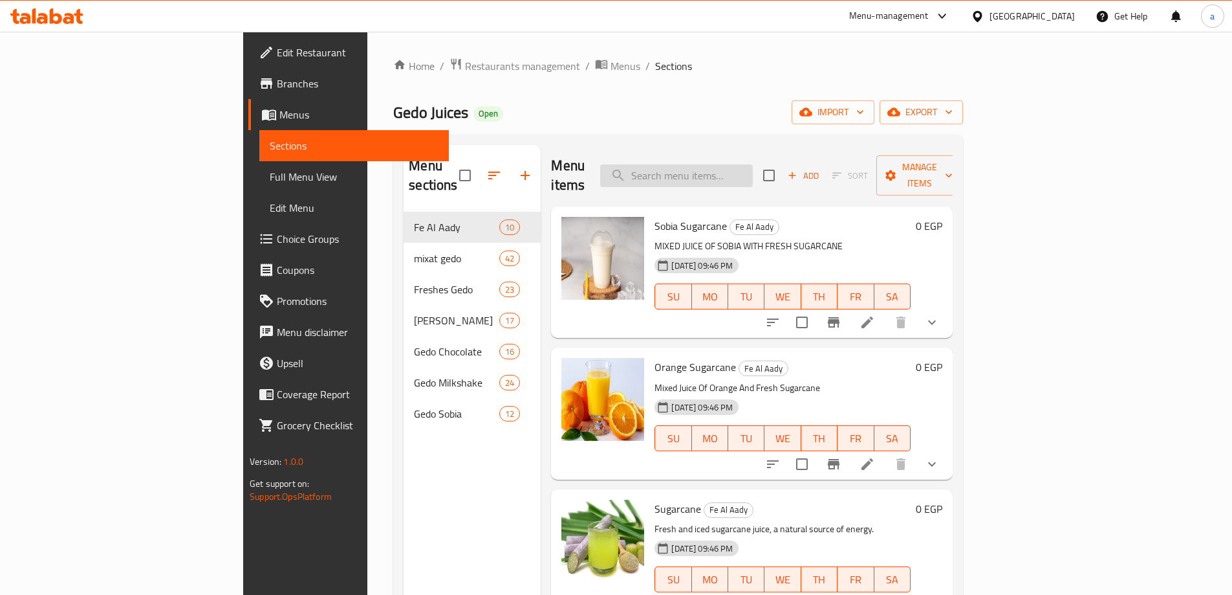
click at [726, 164] on input "search" at bounding box center [676, 175] width 153 height 23
paste input "Plum Pomegranate mix"
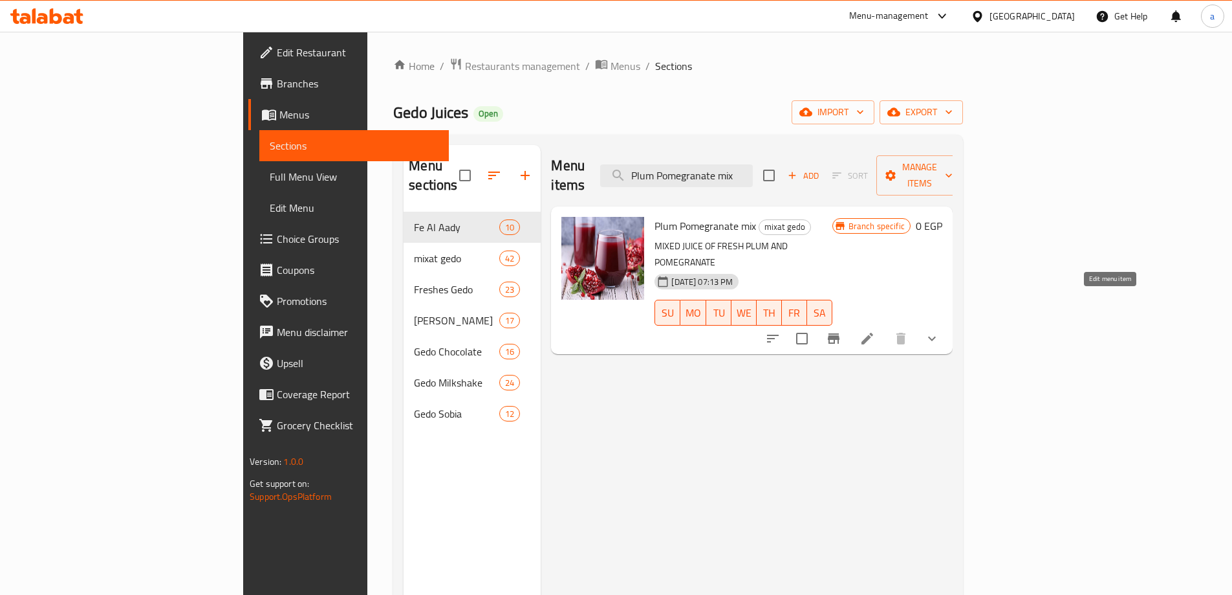
type input "Plum Pomegranate mix"
click at [875, 331] on icon at bounding box center [868, 339] width 16 height 16
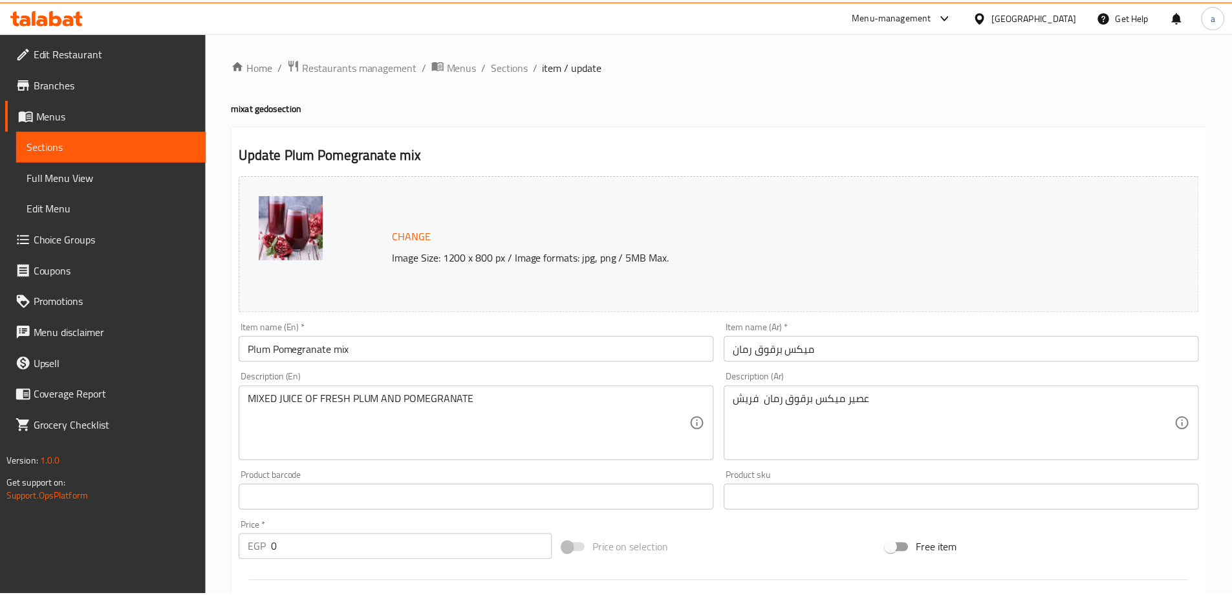
scroll to position [367, 0]
